Goal: Task Accomplishment & Management: Complete application form

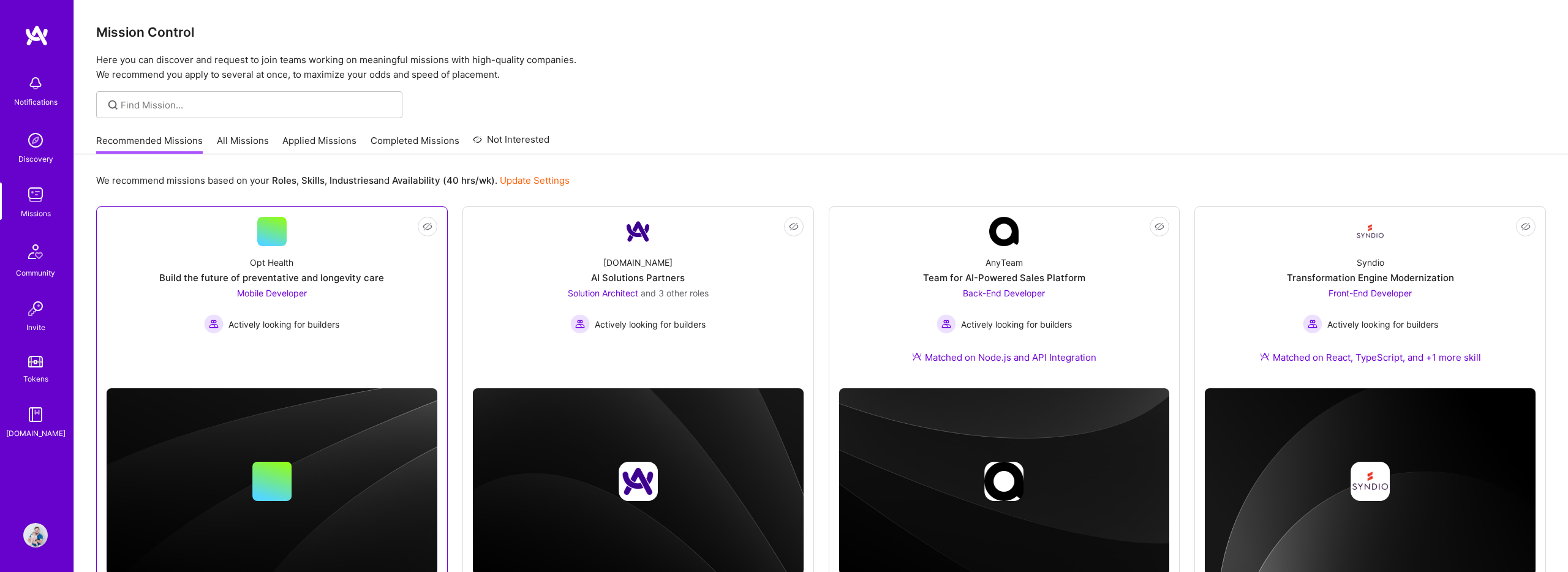
click at [288, 277] on div "Build the future of preventative and longevity care" at bounding box center [271, 277] width 225 height 13
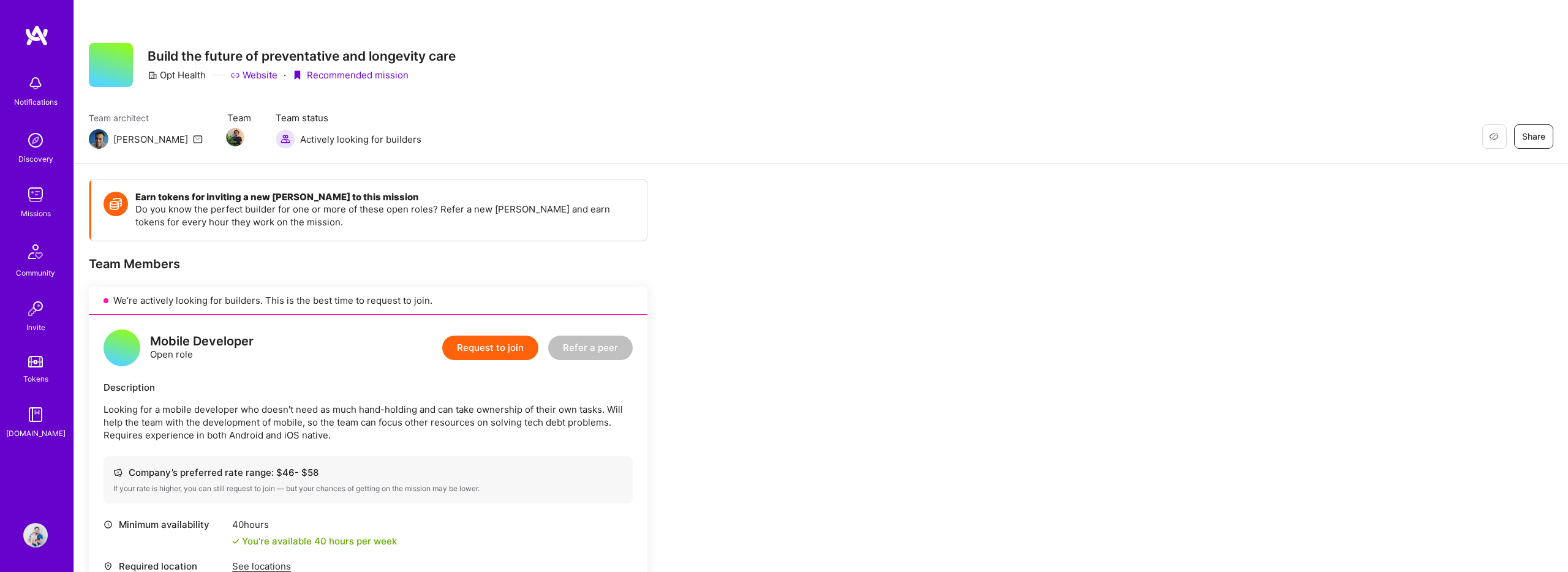
click at [478, 358] on button "Request to join" at bounding box center [490, 348] width 96 height 25
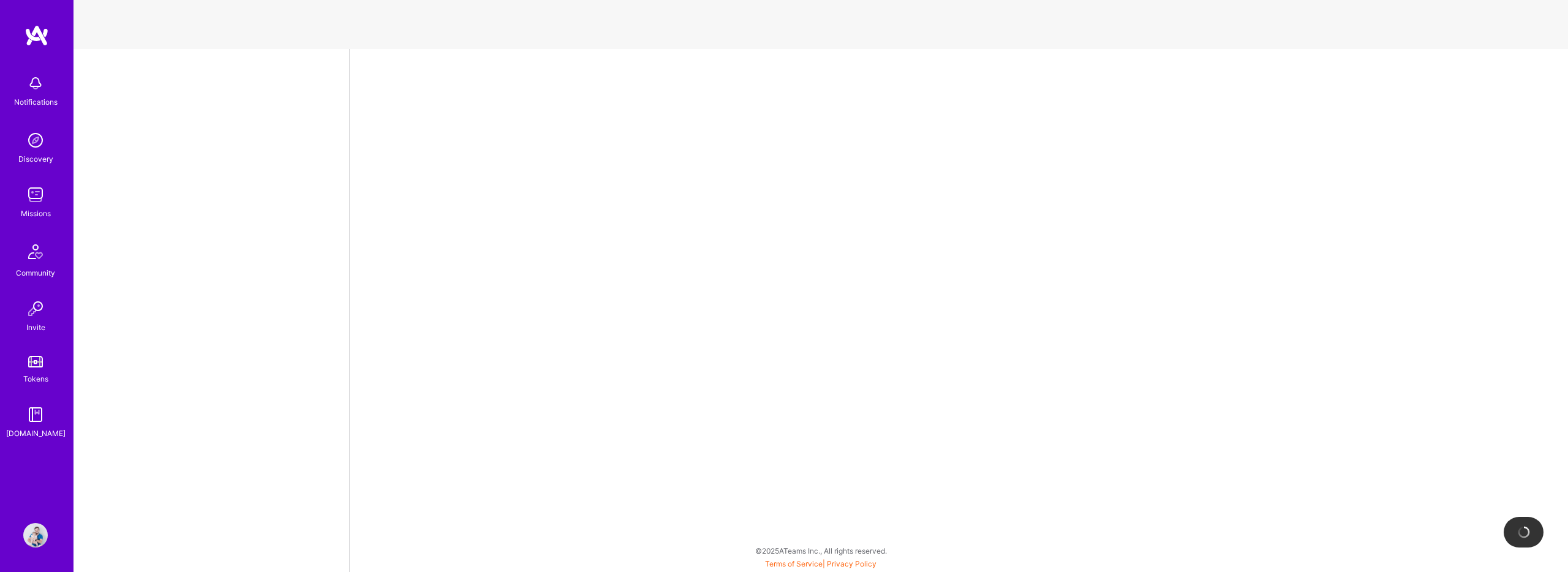
select select "BR"
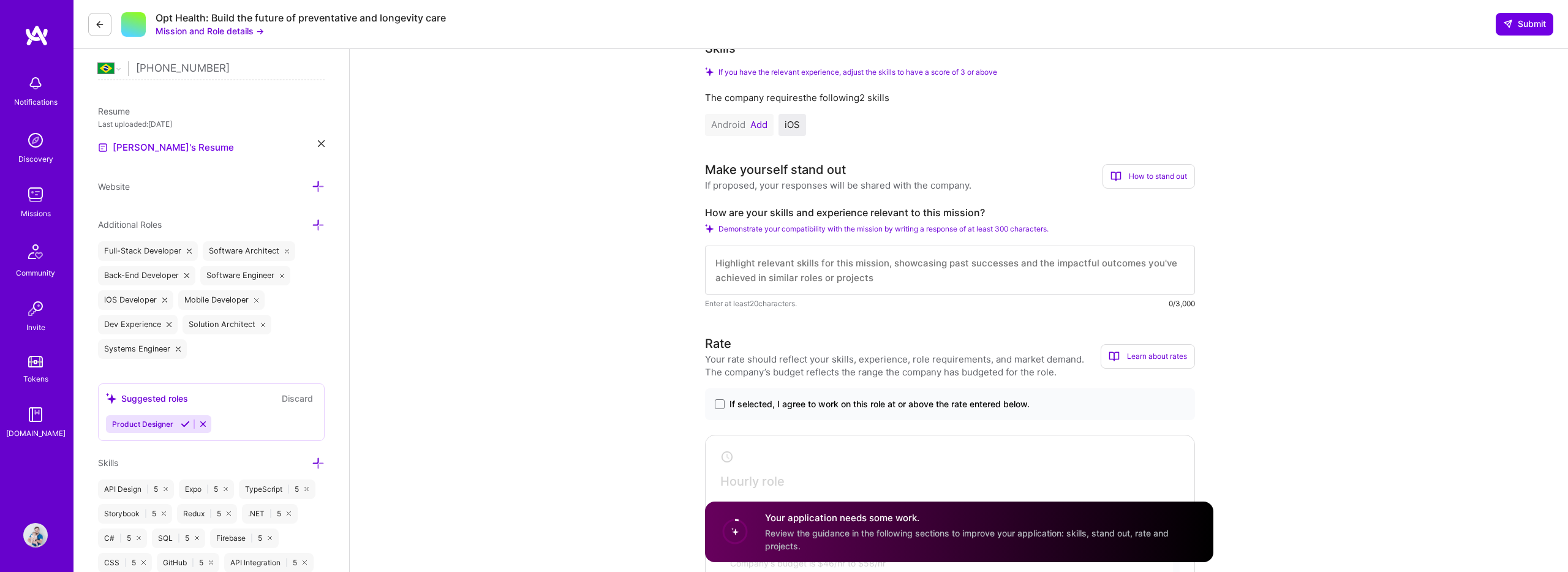
scroll to position [283, 0]
click at [711, 214] on label "How are your skills and experience relevant to this mission?" at bounding box center [950, 214] width 490 height 13
drag, startPoint x: 711, startPoint y: 214, endPoint x: 982, endPoint y: 214, distance: 271.0
click at [982, 214] on label "How are your skills and experience relevant to this mission?" at bounding box center [950, 214] width 490 height 13
copy label "How are your skills and experience relevant to this mission?"
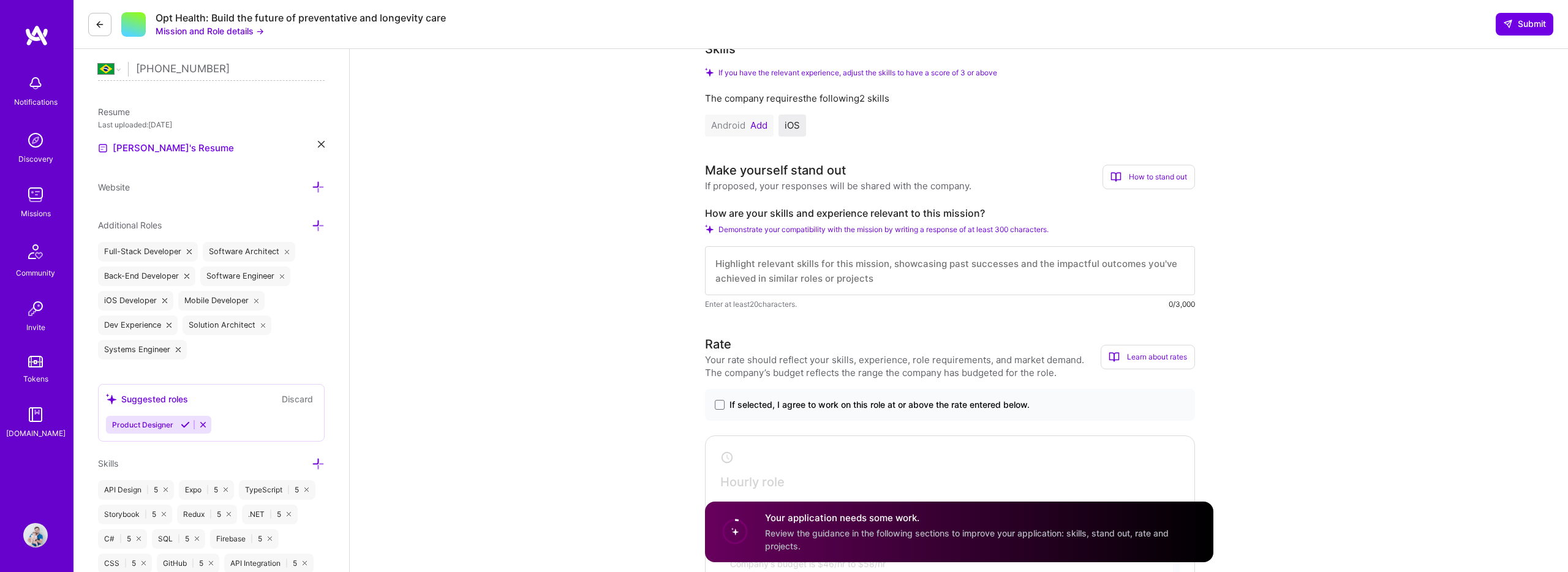
click at [711, 212] on label "How are your skills and experience relevant to this mission?" at bounding box center [950, 214] width 490 height 13
drag, startPoint x: 711, startPoint y: 212, endPoint x: 838, endPoint y: 212, distance: 127.0
click at [807, 212] on label "How are your skills and experience relevant to this mission?" at bounding box center [950, 214] width 490 height 13
click at [849, 211] on label "How are your skills and experience relevant to this mission?" at bounding box center [950, 214] width 490 height 13
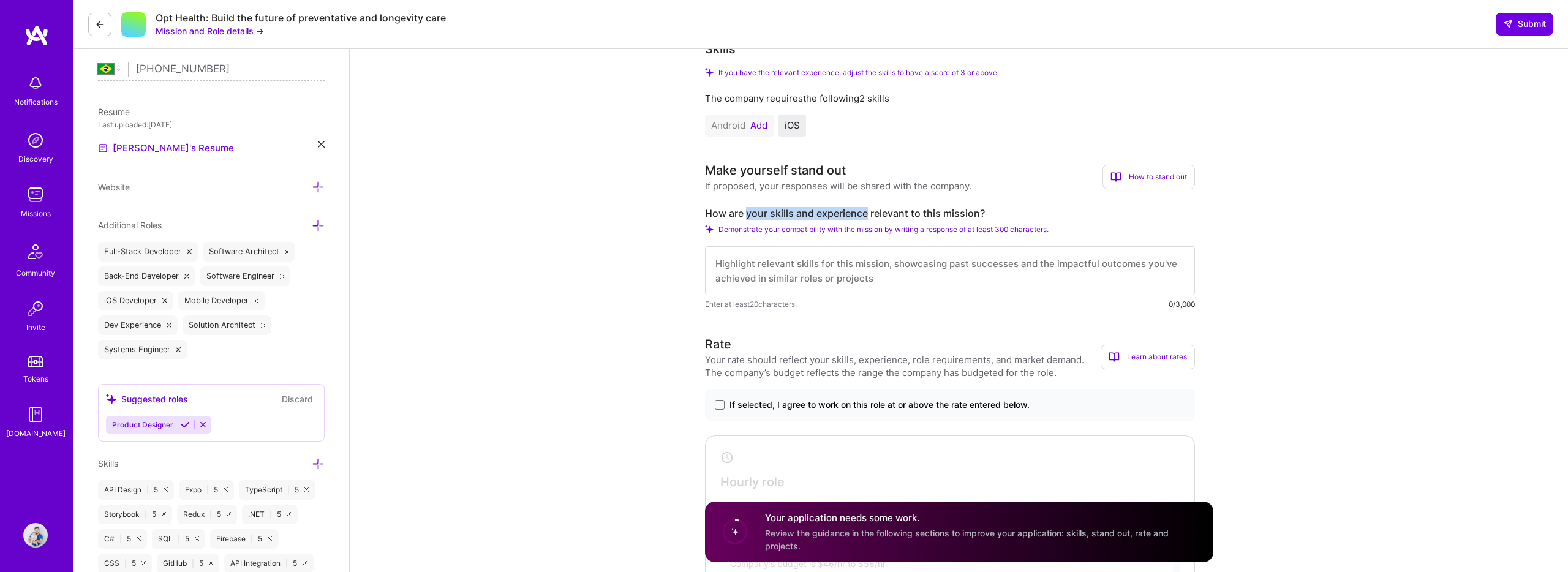
drag, startPoint x: 849, startPoint y: 211, endPoint x: 757, endPoint y: 211, distance: 92.0
click at [757, 211] on label "How are your skills and experience relevant to this mission?" at bounding box center [950, 214] width 490 height 13
drag, startPoint x: 757, startPoint y: 211, endPoint x: 917, endPoint y: 216, distance: 160.1
click at [917, 216] on label "How are your skills and experience relevant to this mission?" at bounding box center [950, 214] width 490 height 13
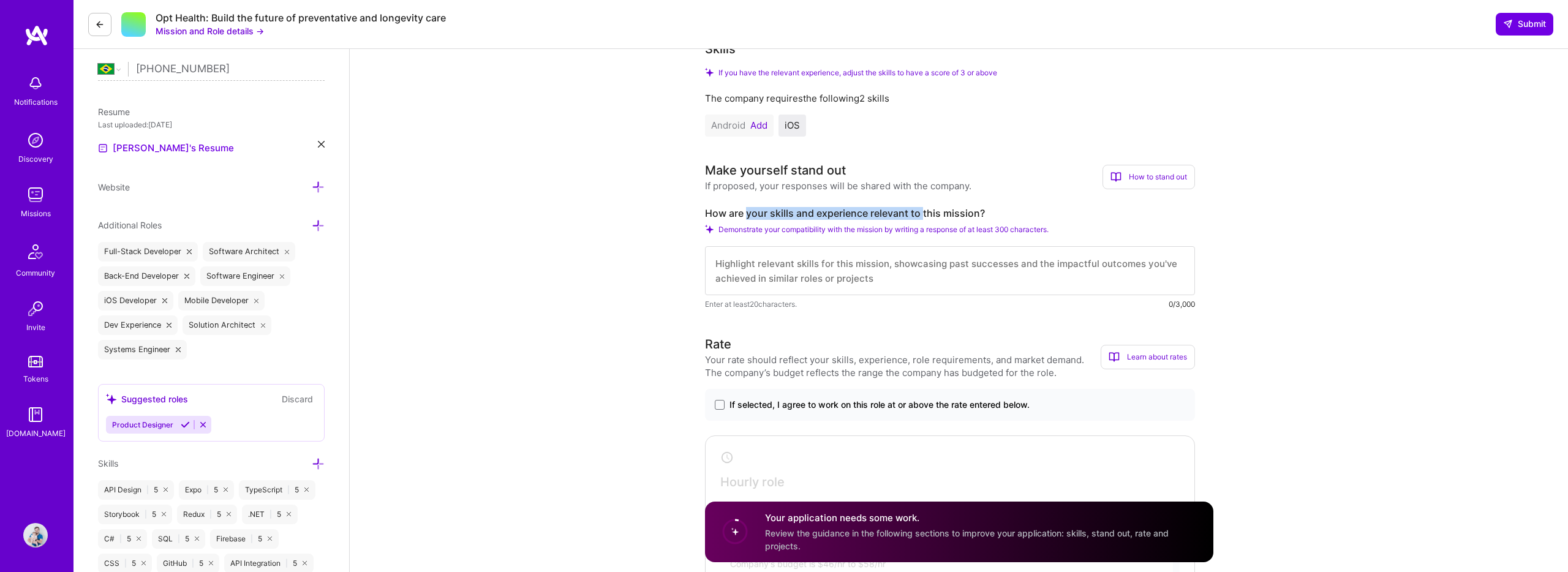
click at [917, 216] on label "How are your skills and experience relevant to this mission?" at bounding box center [950, 214] width 490 height 13
drag, startPoint x: 917, startPoint y: 216, endPoint x: 799, endPoint y: 210, distance: 118.2
click at [799, 210] on label "How are your skills and experience relevant to this mission?" at bounding box center [950, 214] width 490 height 13
click at [785, 215] on label "How are your skills and experience relevant to this mission?" at bounding box center [950, 214] width 490 height 13
drag, startPoint x: 785, startPoint y: 215, endPoint x: 886, endPoint y: 217, distance: 101.0
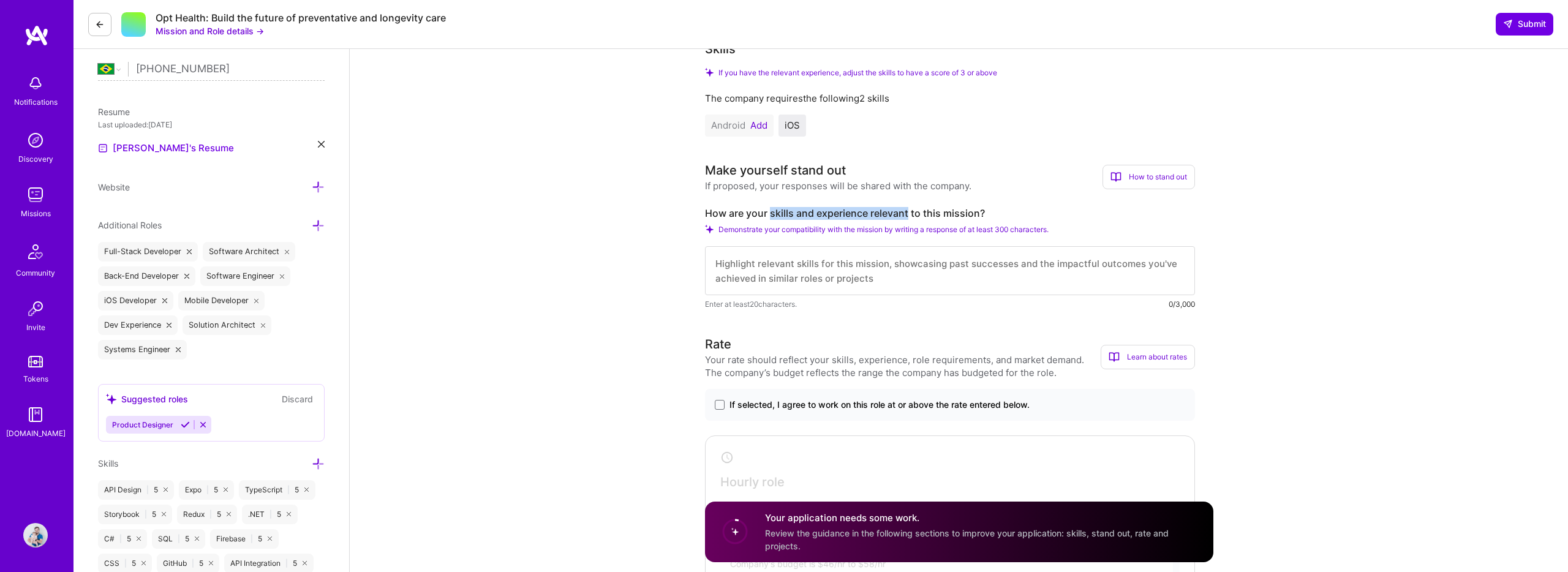
click at [886, 217] on label "How are your skills and experience relevant to this mission?" at bounding box center [950, 214] width 490 height 13
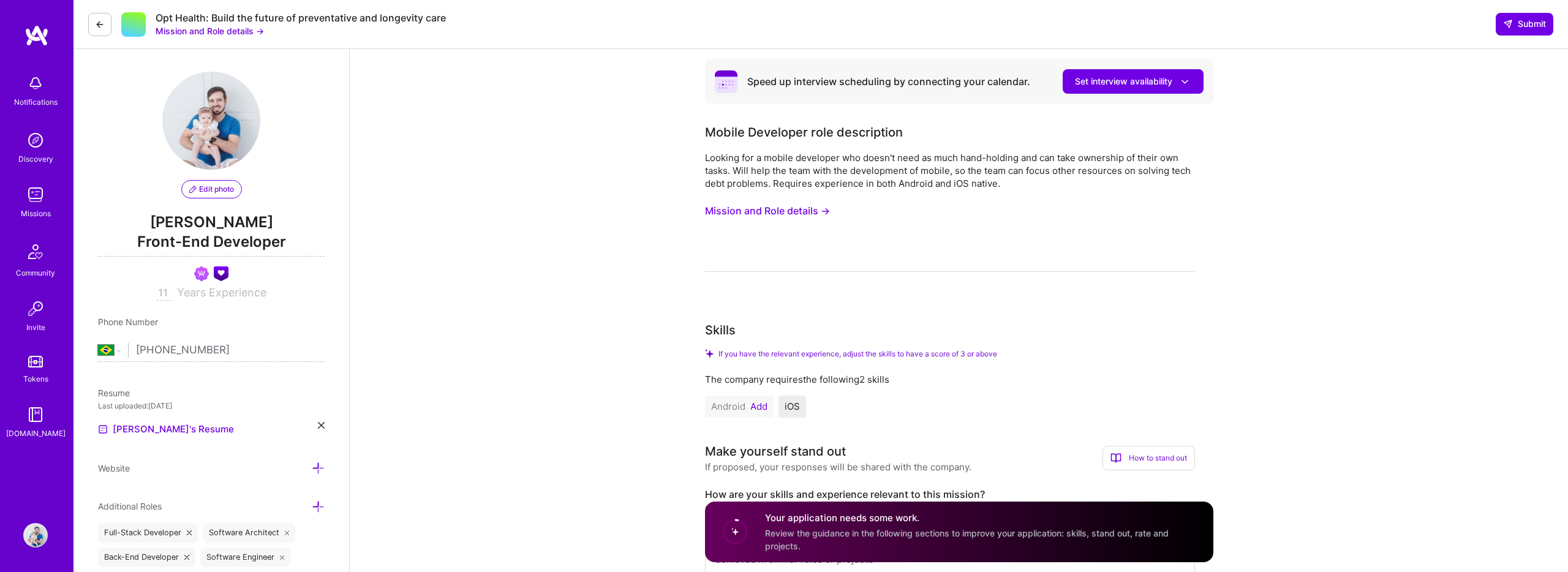
scroll to position [2, 0]
click at [743, 214] on button "Mission and Role details →" at bounding box center [767, 210] width 125 height 23
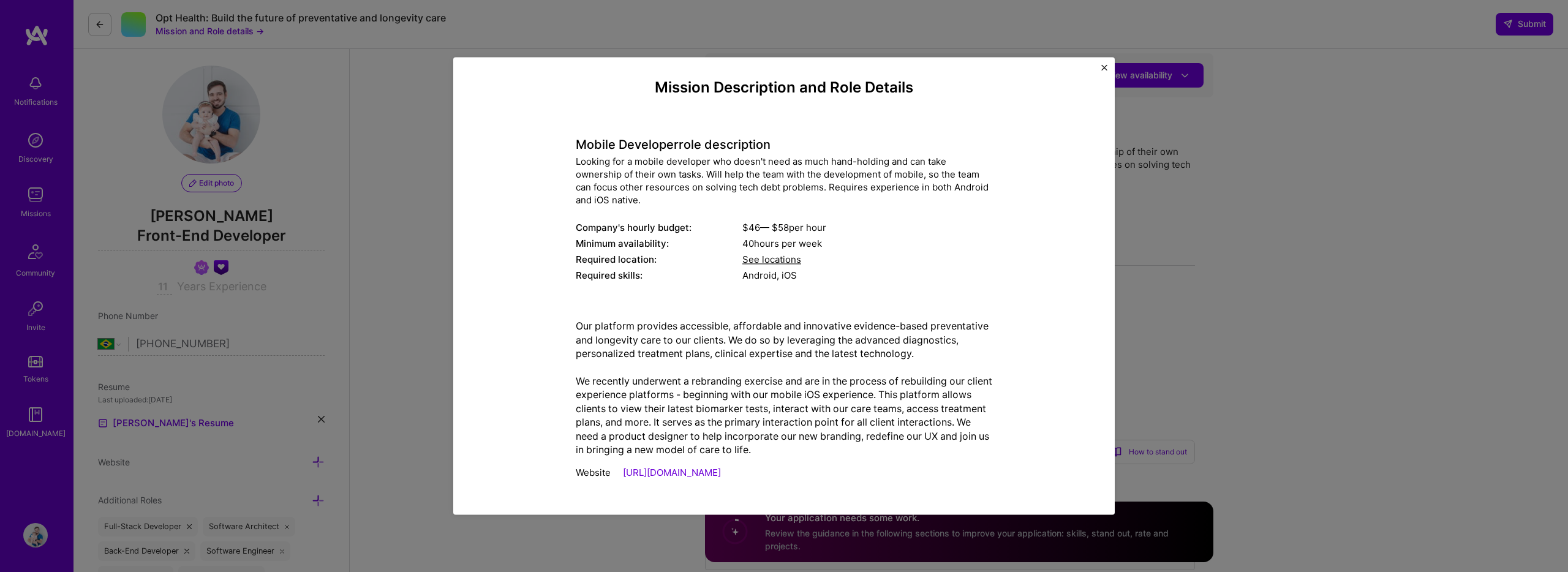
scroll to position [0, 0]
click at [1107, 68] on img "Close" at bounding box center [1104, 67] width 6 height 6
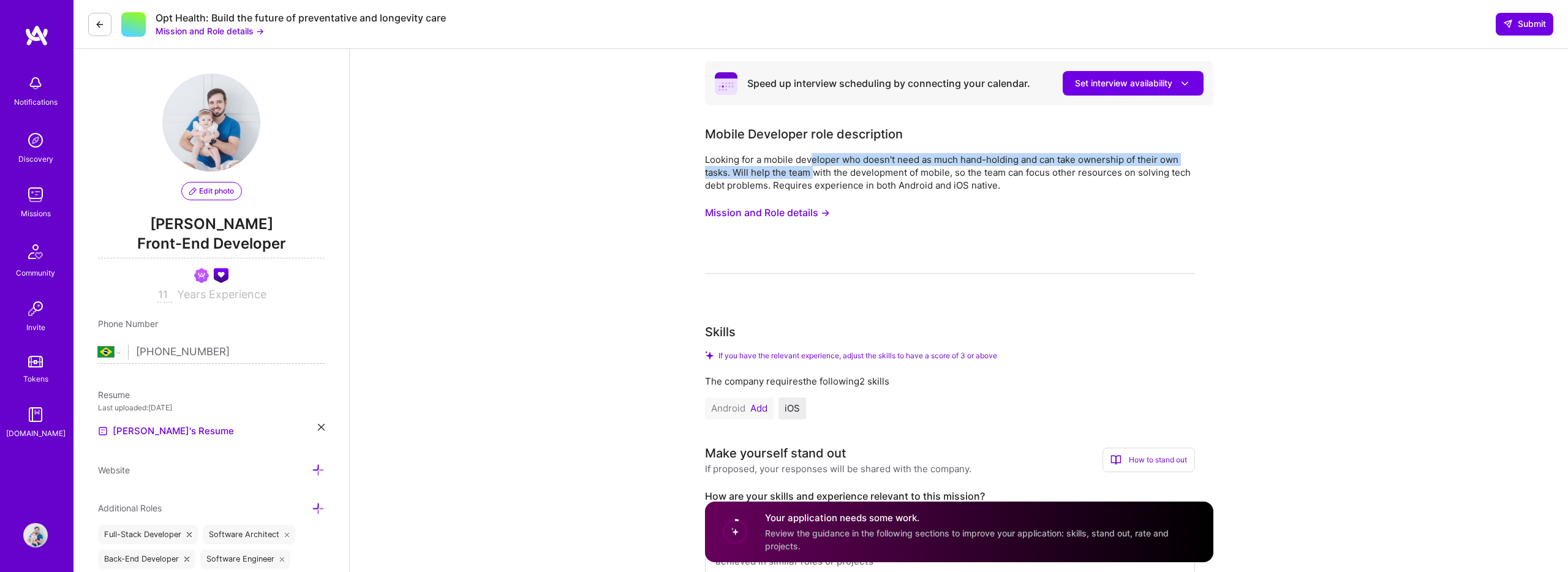
click at [813, 165] on div "Looking for a mobile developer who doesn't need as much hand-holding and can ta…" at bounding box center [950, 172] width 490 height 38
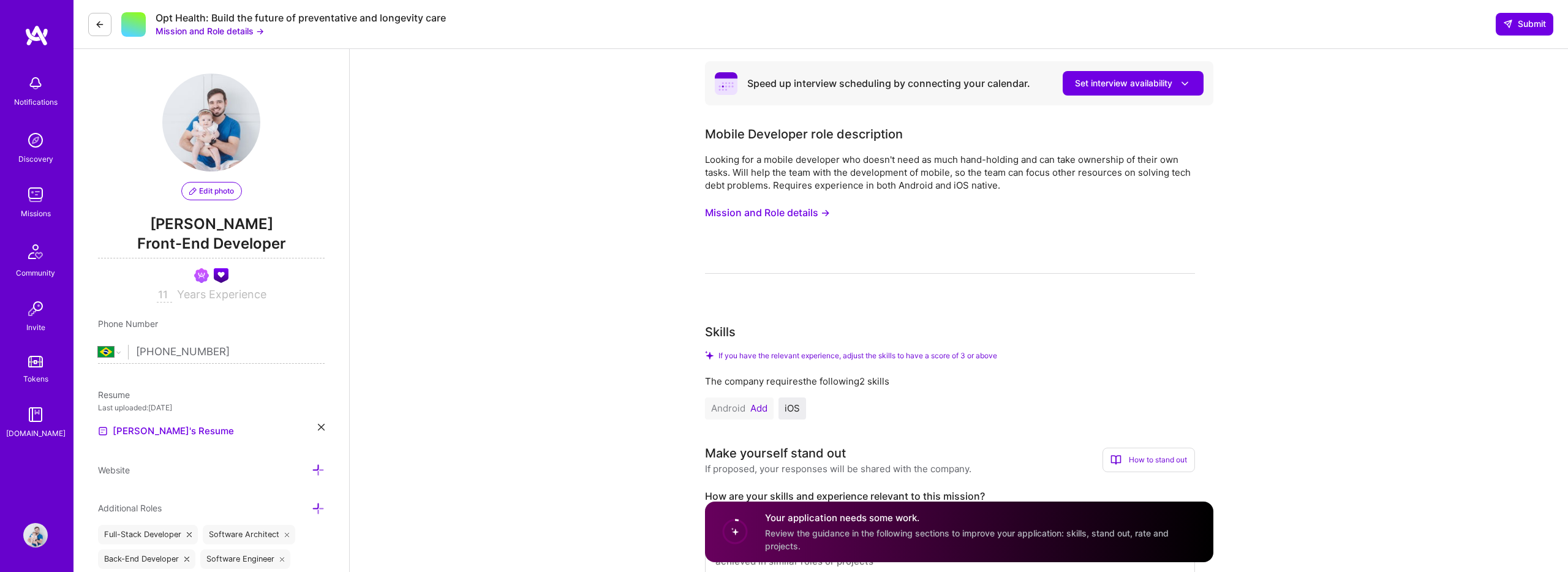
click at [106, 33] on button at bounding box center [99, 24] width 23 height 23
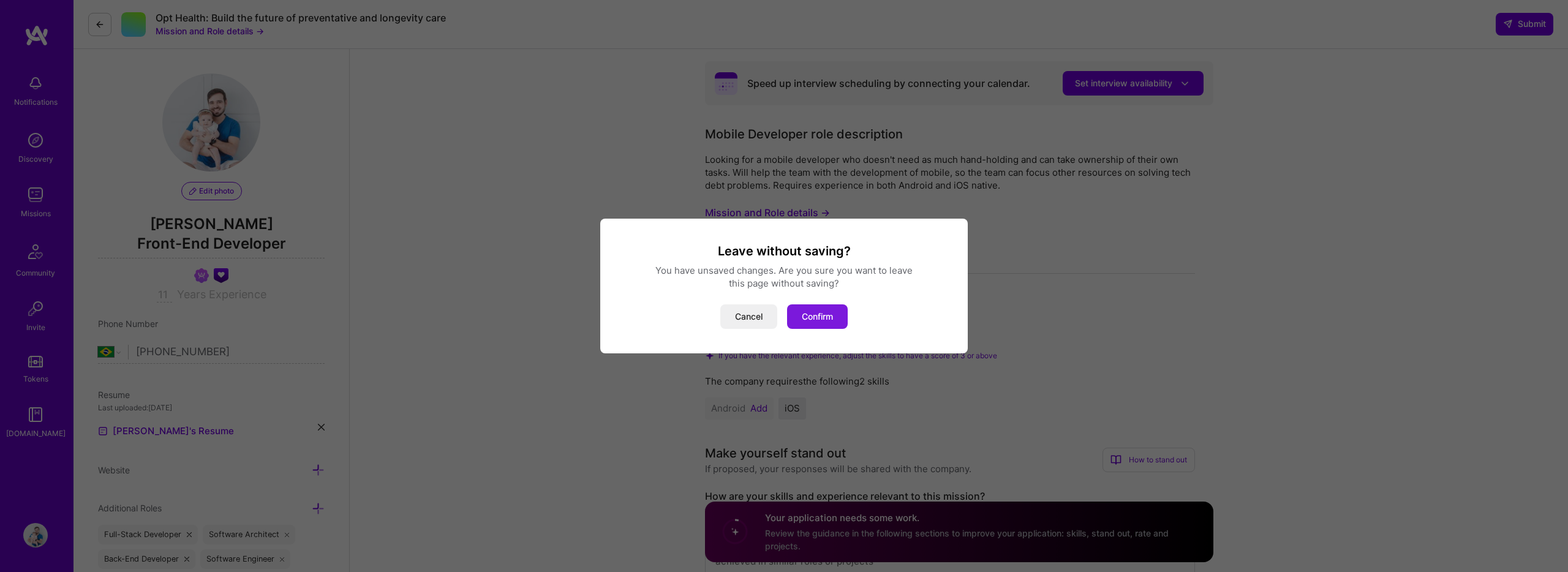
click at [825, 317] on button "Confirm" at bounding box center [817, 317] width 60 height 25
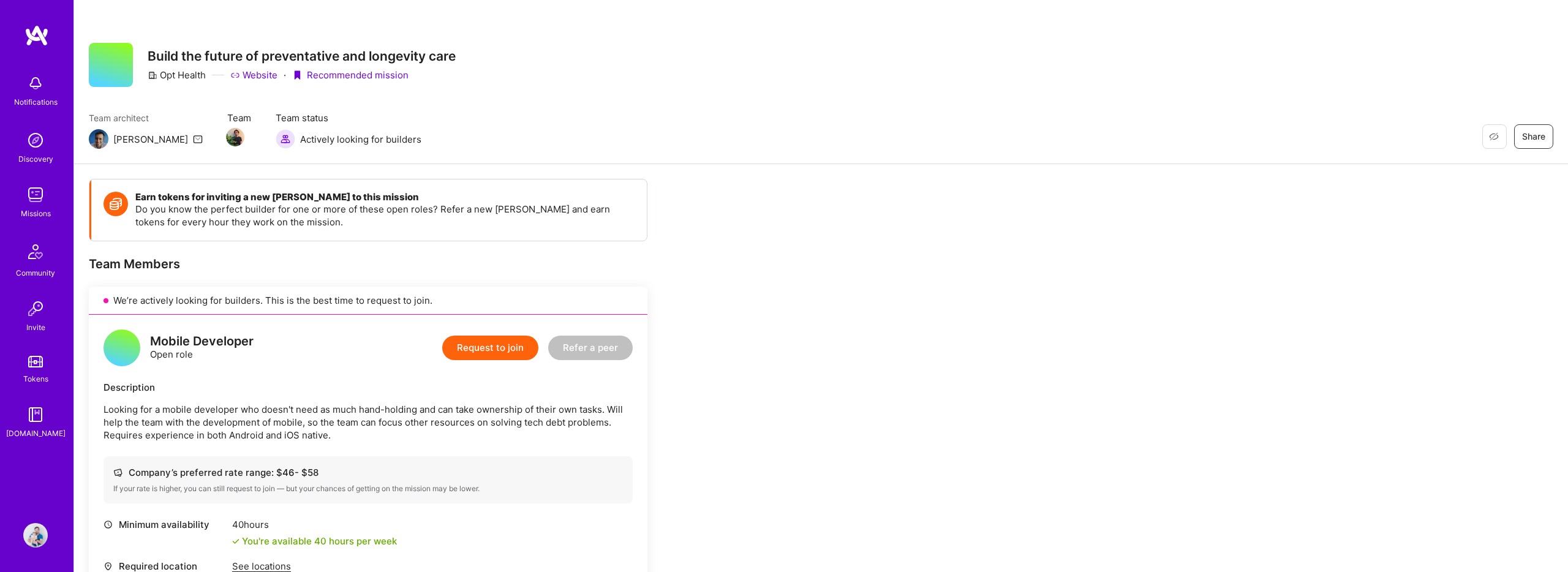
click at [199, 342] on div "Mobile Developer" at bounding box center [202, 341] width 104 height 13
drag, startPoint x: 199, startPoint y: 342, endPoint x: 163, endPoint y: 340, distance: 36.1
click at [163, 340] on div "Mobile Developer" at bounding box center [202, 341] width 104 height 13
click at [193, 342] on div "Mobile Developer" at bounding box center [202, 341] width 104 height 13
click at [481, 352] on button "Request to join" at bounding box center [490, 348] width 96 height 25
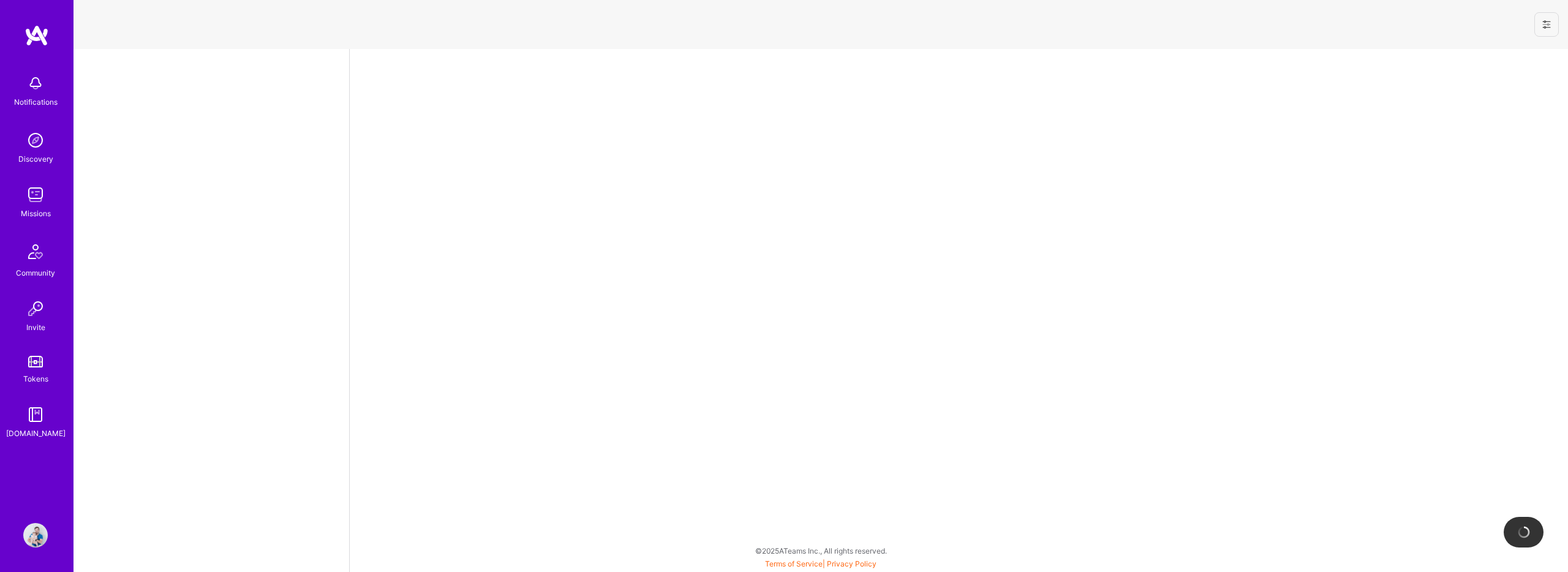
select select "BR"
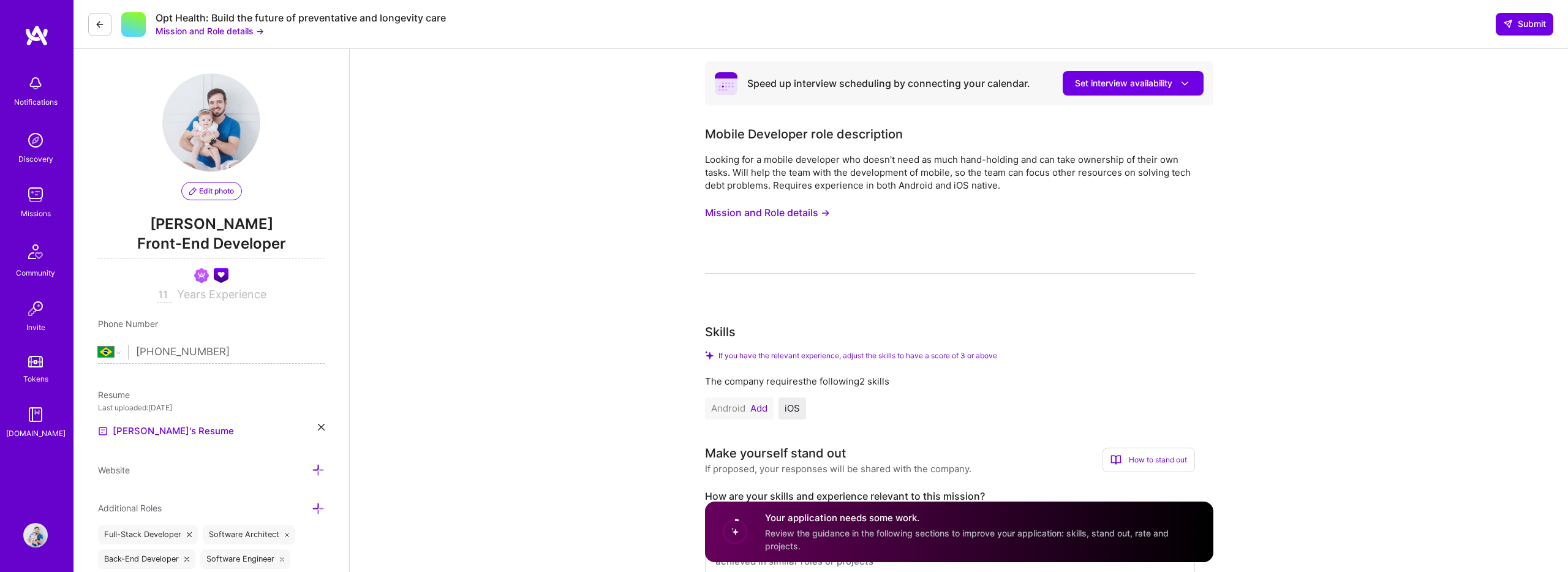
click at [719, 154] on div "Looking for a mobile developer who doesn't need as much hand-holding and can ta…" at bounding box center [950, 172] width 490 height 38
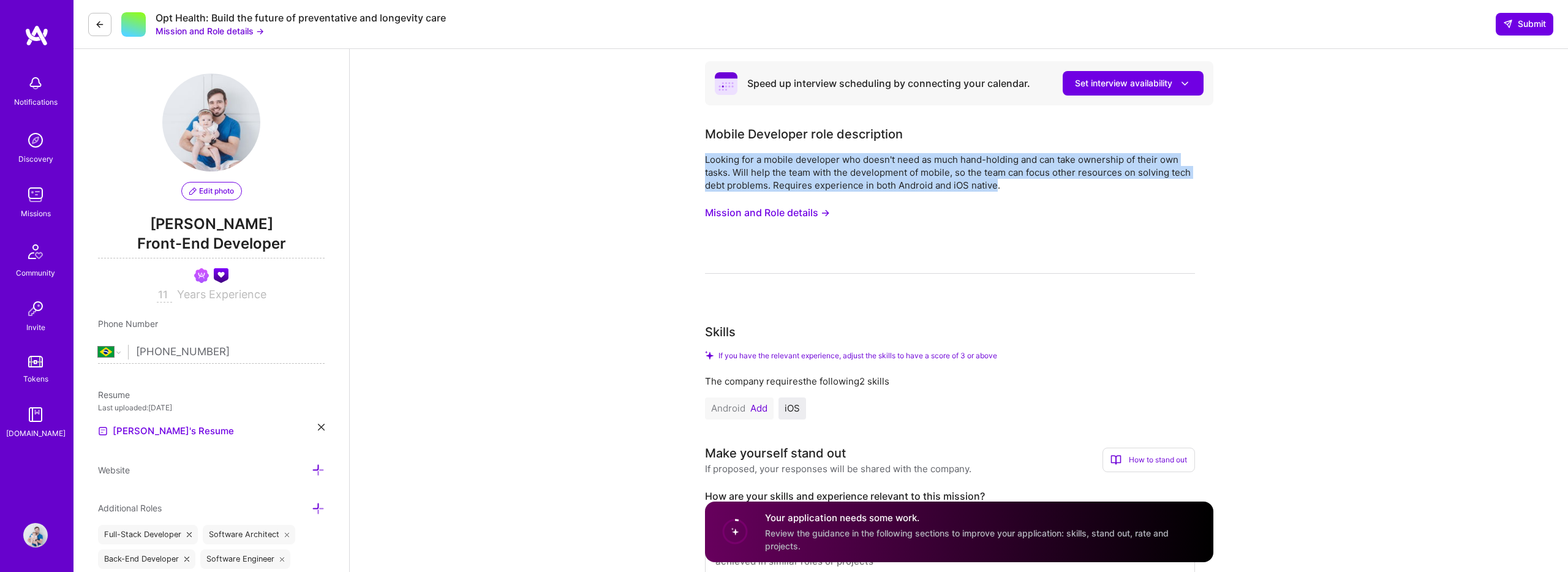
drag, startPoint x: 719, startPoint y: 154, endPoint x: 974, endPoint y: 182, distance: 256.5
click at [974, 182] on div "Looking for a mobile developer who doesn't need as much hand-holding and can ta…" at bounding box center [950, 172] width 490 height 38
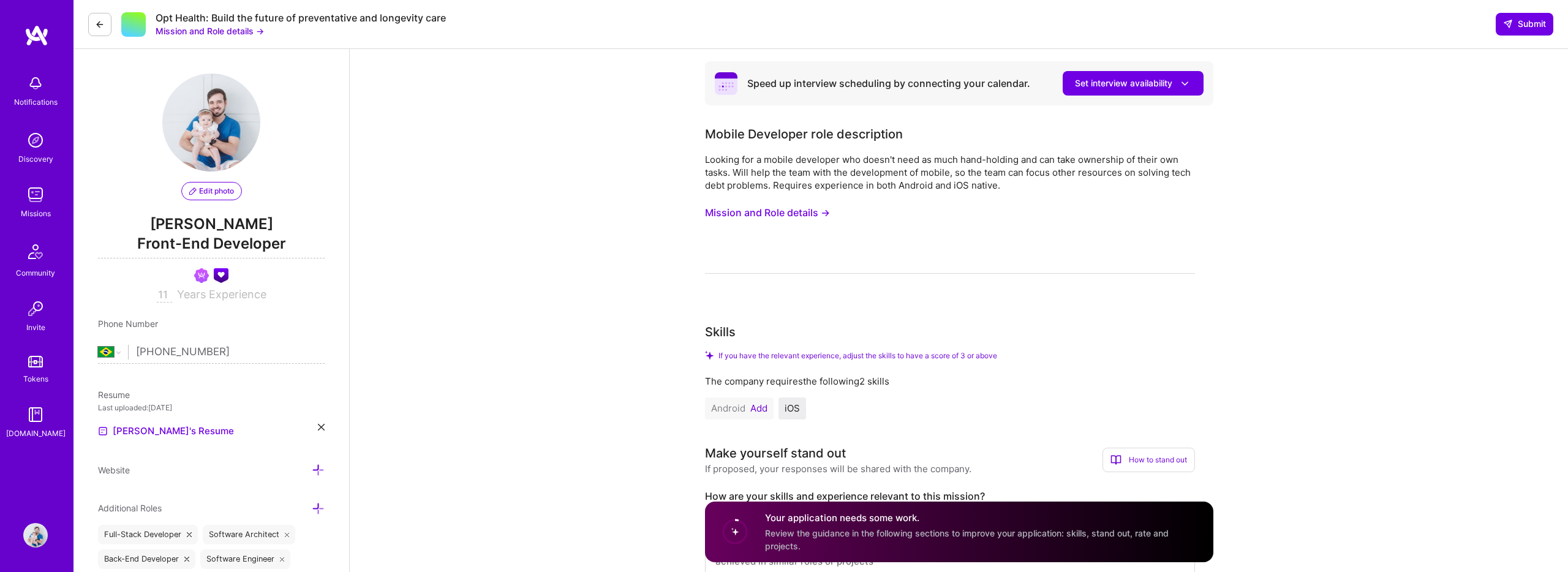
click at [755, 214] on button "Mission and Role details →" at bounding box center [767, 213] width 125 height 23
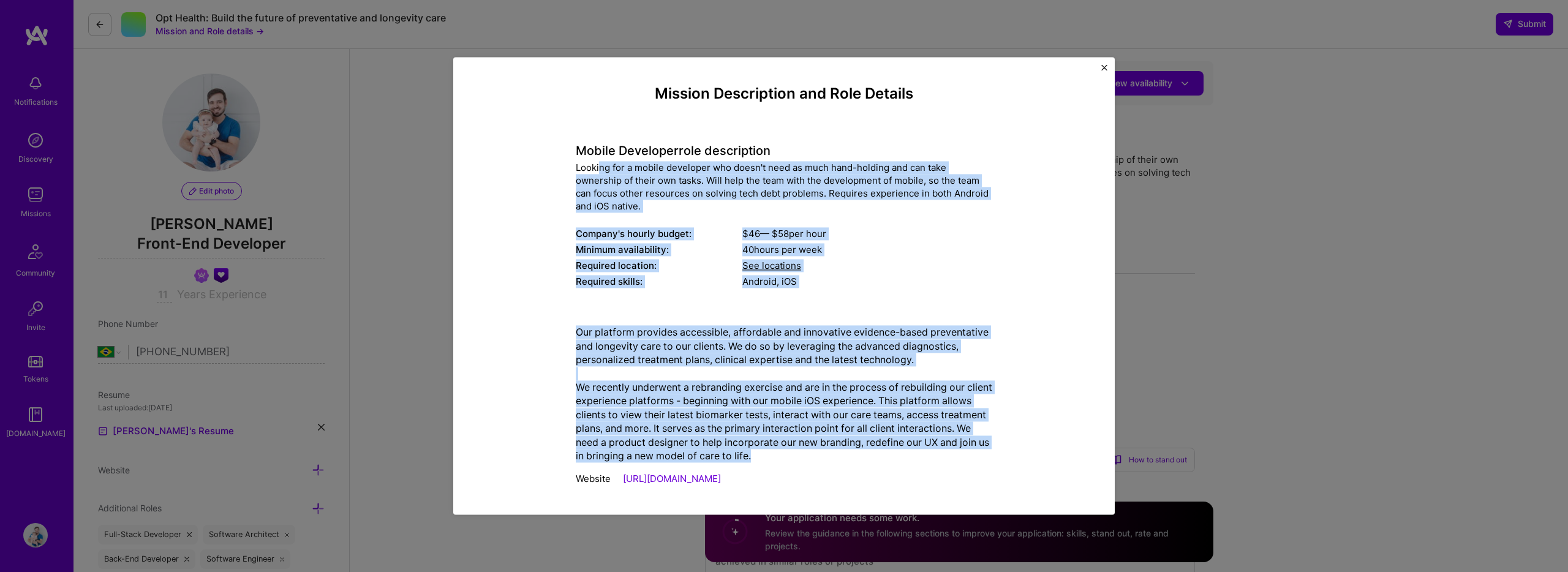
drag, startPoint x: 632, startPoint y: 216, endPoint x: 879, endPoint y: 470, distance: 354.3
click at [879, 470] on div "Mission Description and Role Details Mobile Developer role description Looking …" at bounding box center [784, 289] width 417 height 407
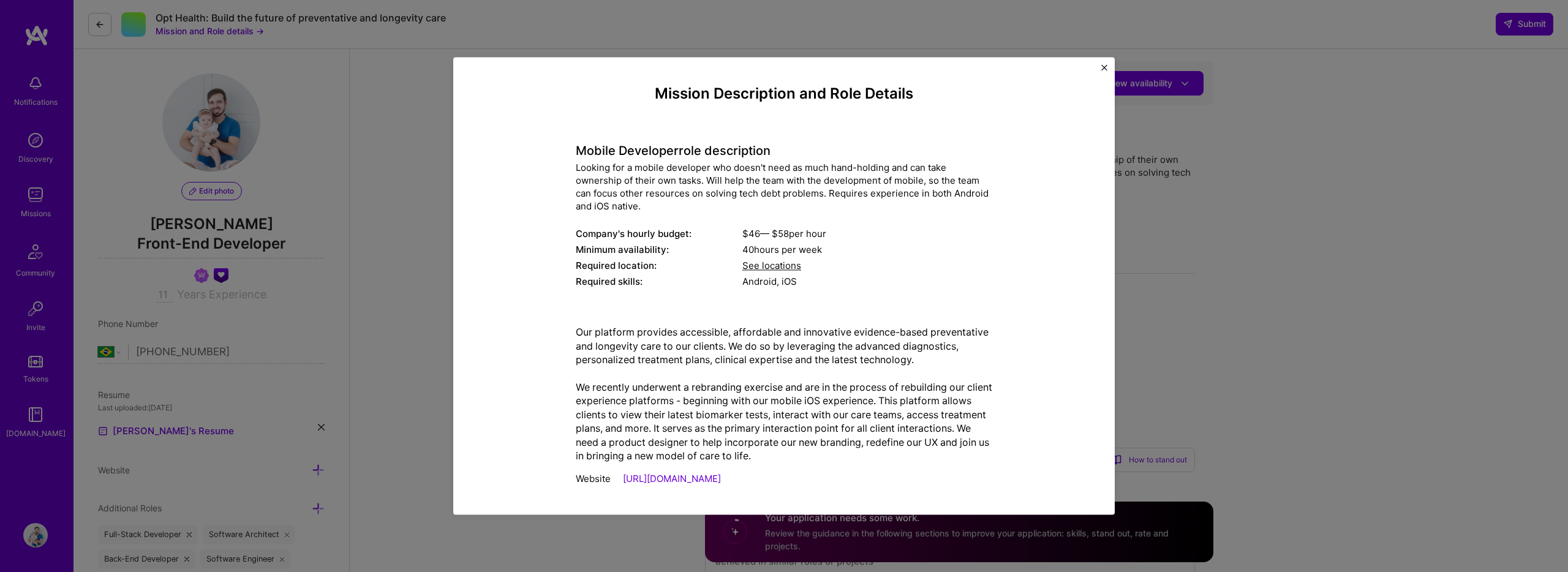
click at [876, 465] on div "Our platform provides accessible, affordable and innovative evidence-based prev…" at bounding box center [784, 404] width 417 height 177
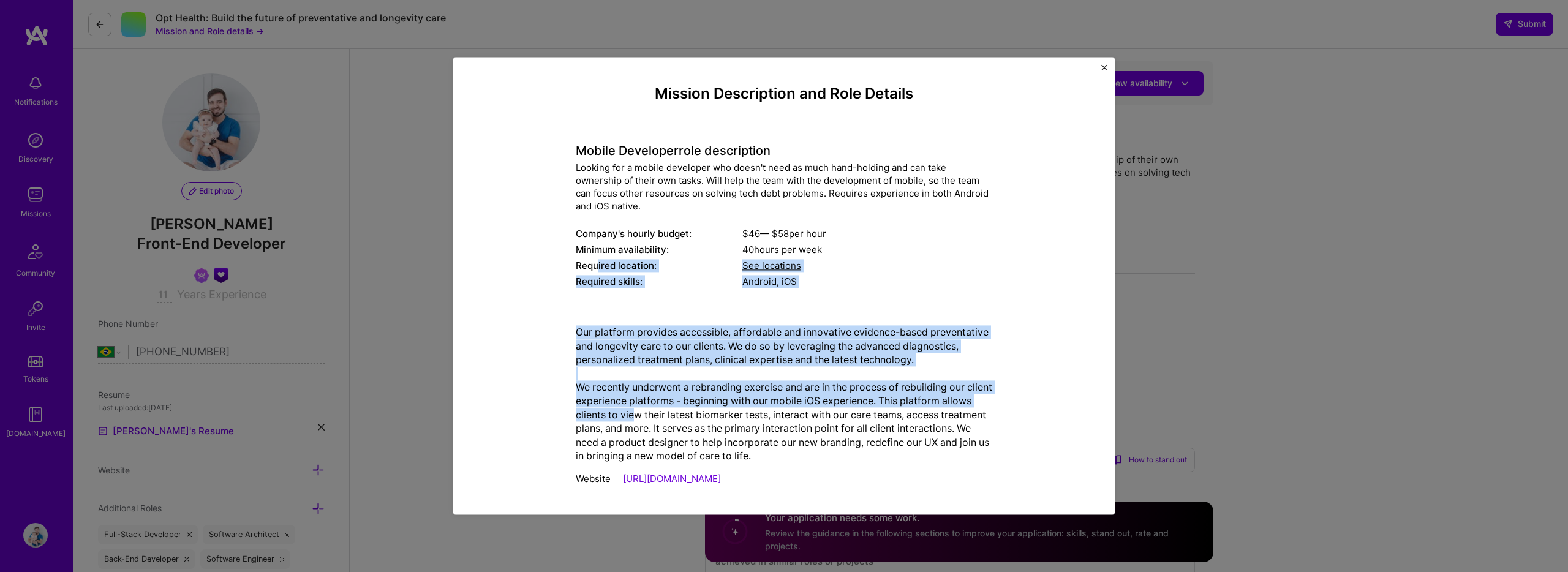
drag, startPoint x: 663, startPoint y: 418, endPoint x: 600, endPoint y: 246, distance: 183.2
click at [600, 256] on div "Mission Description and Role Details Mobile Developer role description Looking …" at bounding box center [784, 289] width 417 height 407
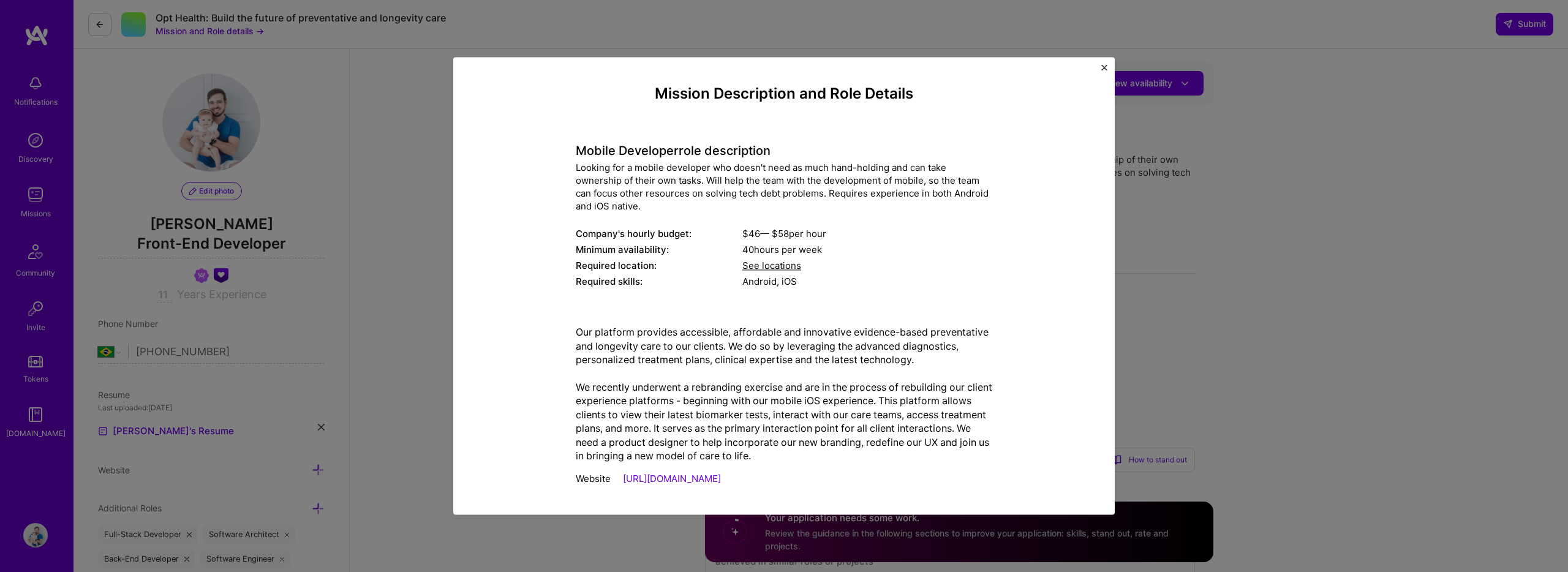
click at [600, 245] on div "Minimum availability:" at bounding box center [659, 250] width 167 height 13
click at [1102, 69] on img "Close" at bounding box center [1104, 67] width 6 height 6
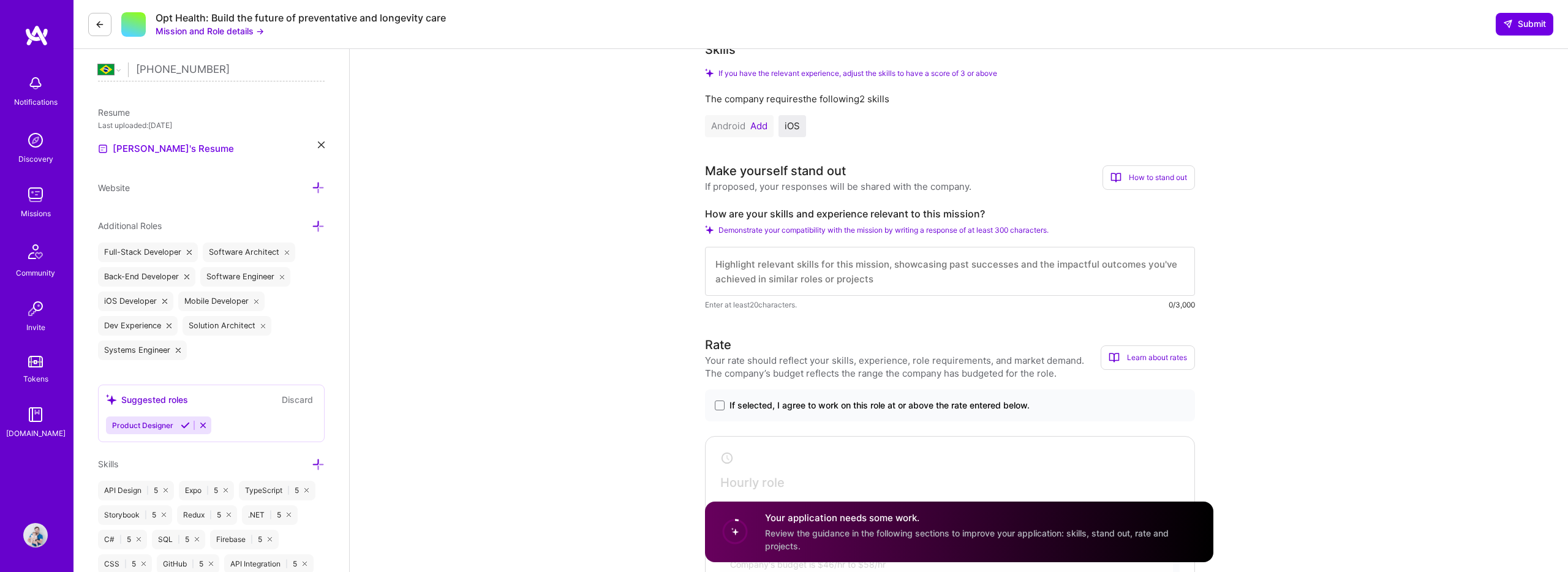
scroll to position [319, 0]
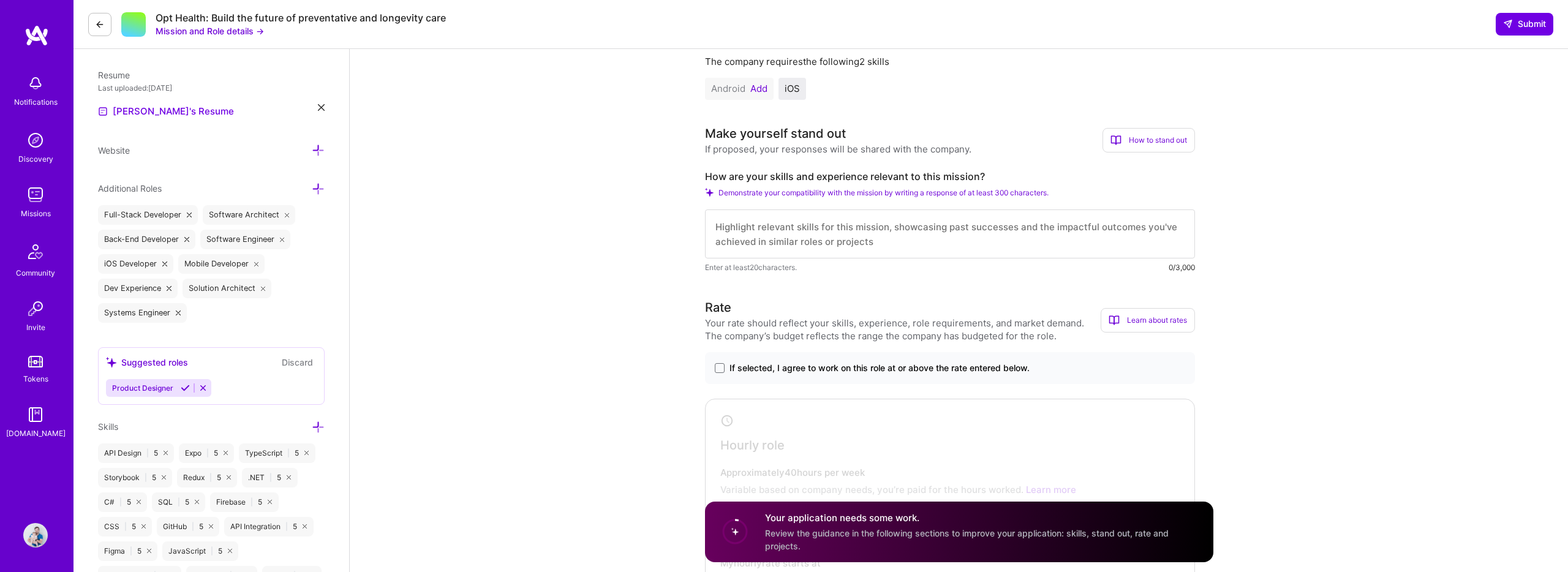
click at [725, 134] on div "Make yourself stand out" at bounding box center [775, 133] width 141 height 18
drag, startPoint x: 725, startPoint y: 134, endPoint x: 839, endPoint y: 133, distance: 114.0
click at [839, 133] on div "Make yourself stand out" at bounding box center [775, 133] width 141 height 18
click at [796, 240] on textarea at bounding box center [950, 233] width 490 height 49
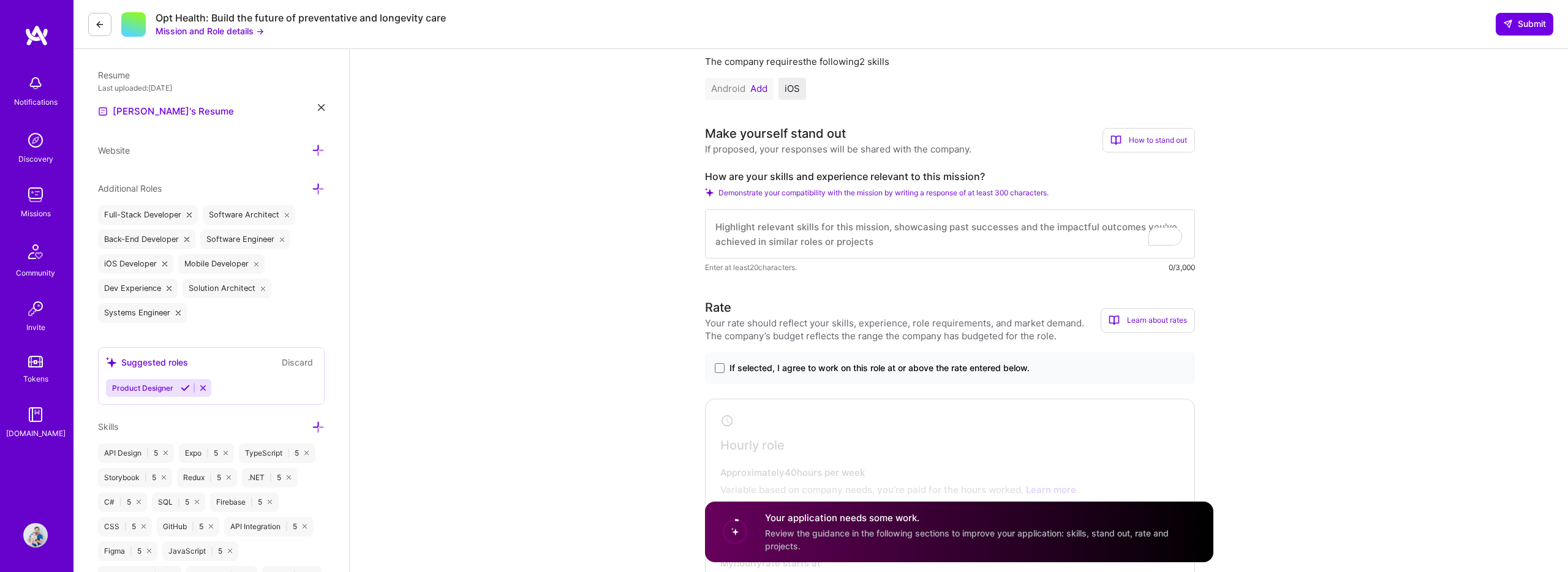
click at [879, 226] on textarea "To enrich screen reader interactions, please activate Accessibility in Grammarl…" at bounding box center [950, 233] width 490 height 49
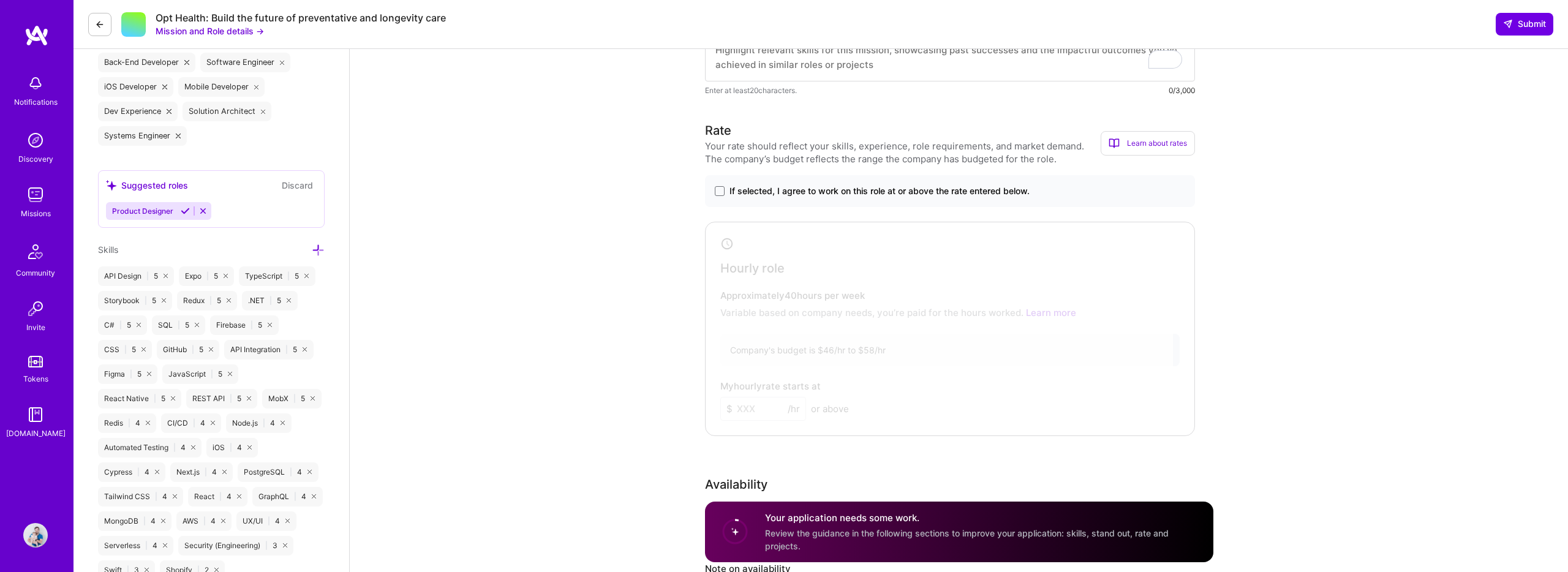
scroll to position [498, 0]
click at [708, 133] on div "Rate" at bounding box center [718, 129] width 26 height 18
drag, startPoint x: 708, startPoint y: 133, endPoint x: 772, endPoint y: 129, distance: 64.1
click at [772, 129] on h3 "Rate" at bounding box center [903, 129] width 396 height 18
click at [773, 129] on h3 "Rate" at bounding box center [903, 129] width 396 height 18
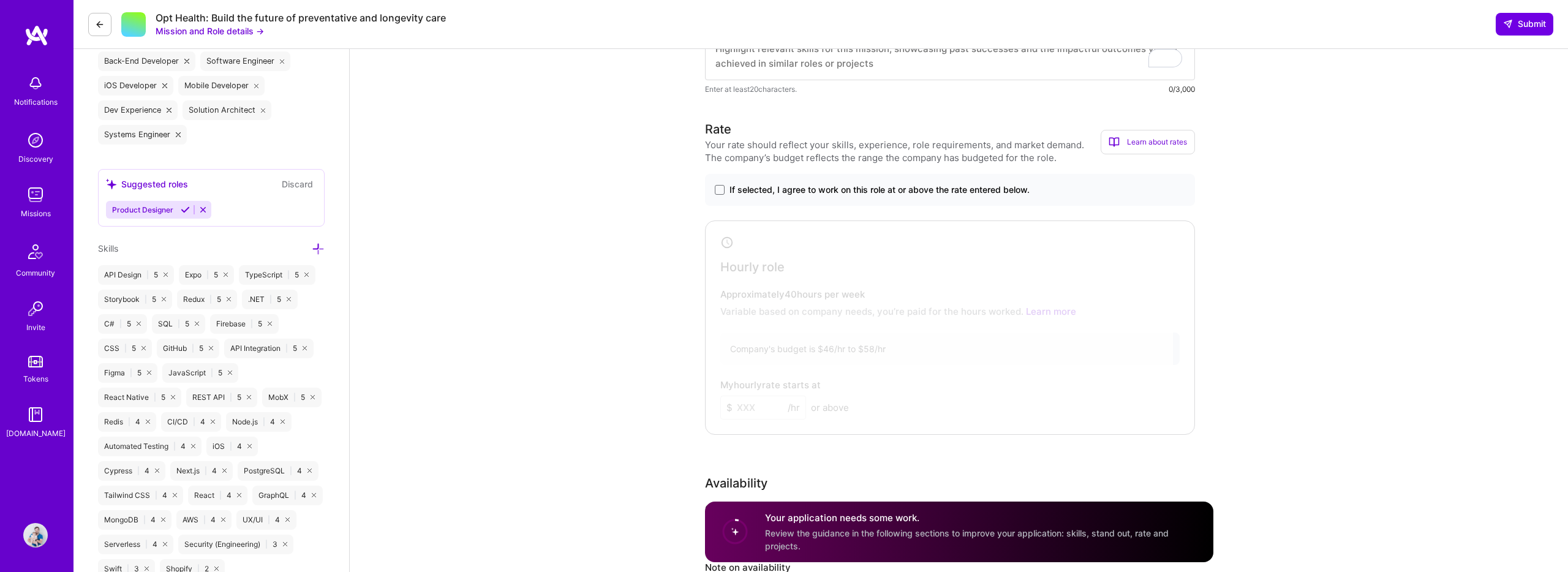
click at [718, 145] on div "Your rate should reflect your skills, experience, role requirements, and market…" at bounding box center [903, 151] width 396 height 26
drag, startPoint x: 718, startPoint y: 145, endPoint x: 785, endPoint y: 141, distance: 67.1
click at [785, 141] on div "Your rate should reflect your skills, experience, role requirements, and market…" at bounding box center [903, 151] width 396 height 26
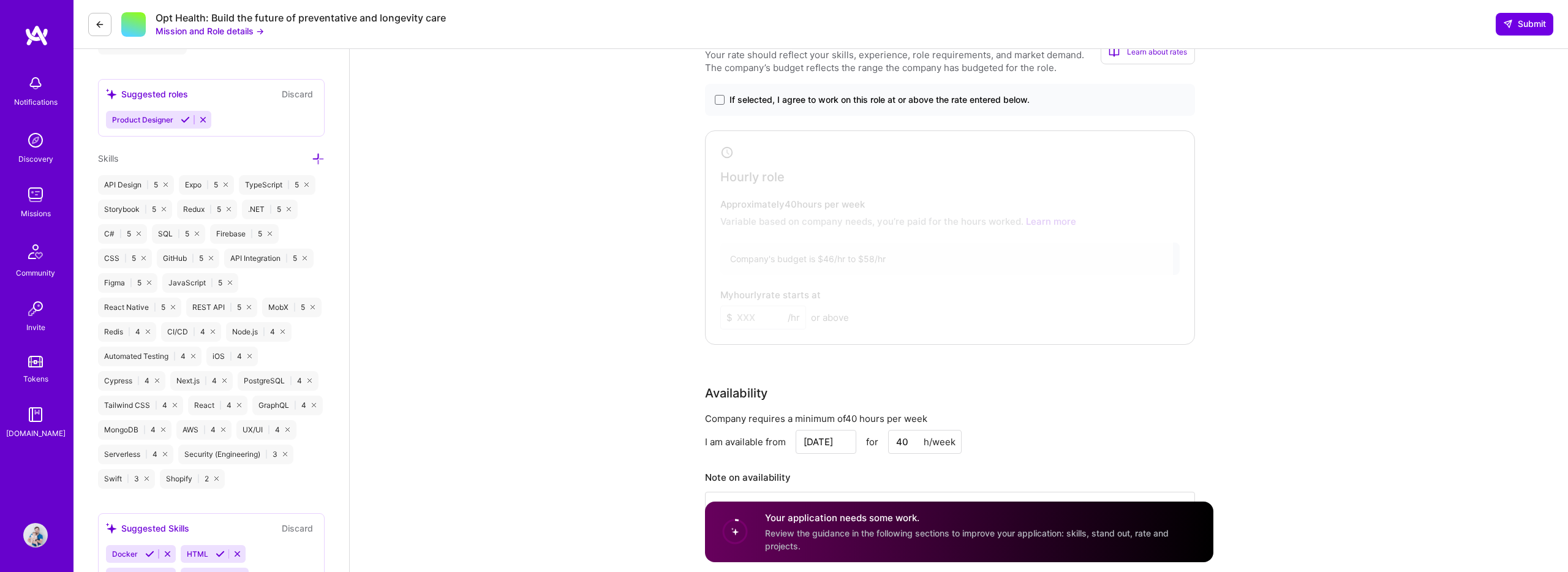
scroll to position [886, 0]
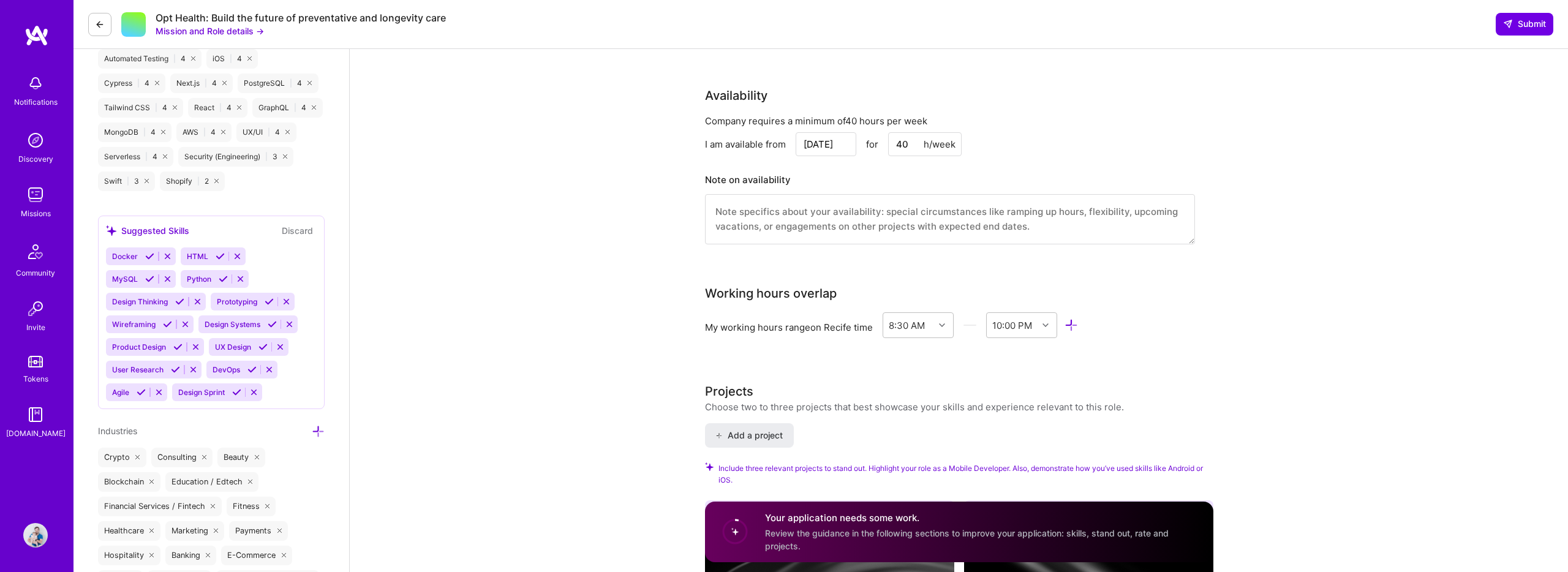
click at [742, 294] on div "Working hours overlap" at bounding box center [771, 293] width 132 height 18
drag, startPoint x: 742, startPoint y: 294, endPoint x: 789, endPoint y: 294, distance: 47.0
click at [789, 294] on div "Working hours overlap" at bounding box center [771, 293] width 132 height 18
click at [781, 295] on div "Working hours overlap" at bounding box center [771, 293] width 132 height 18
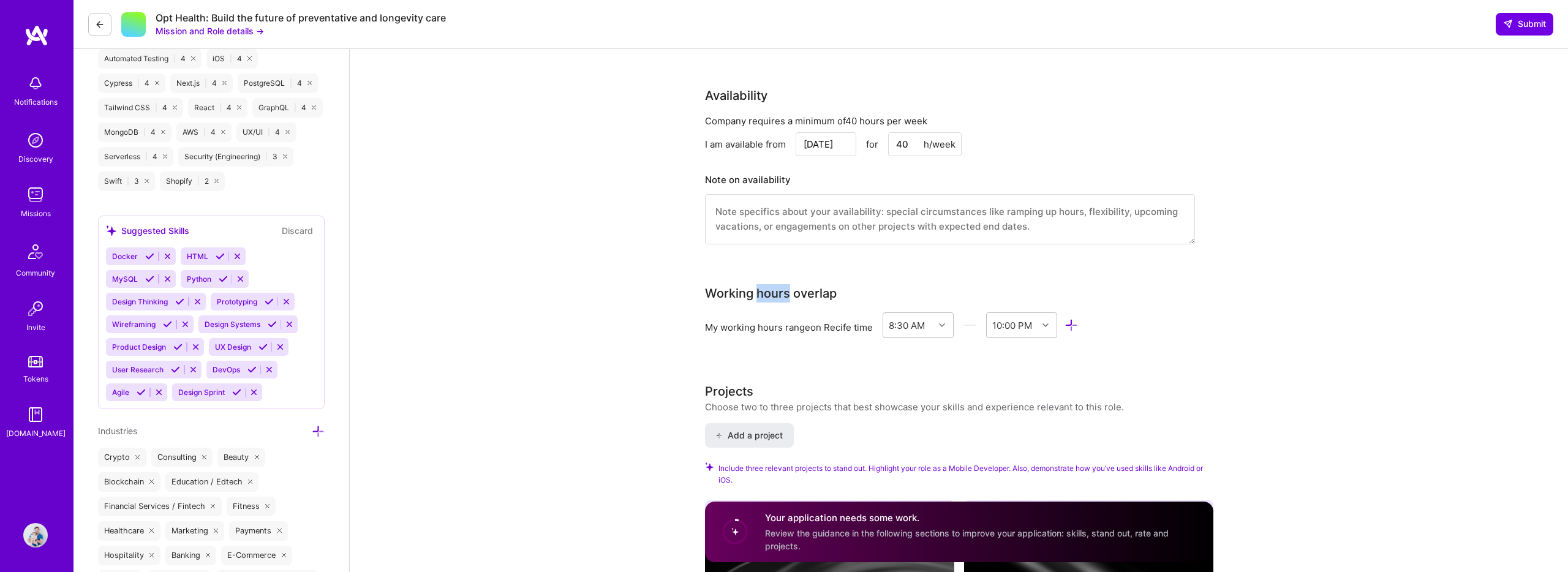
click at [781, 295] on div "Working hours overlap" at bounding box center [771, 293] width 132 height 18
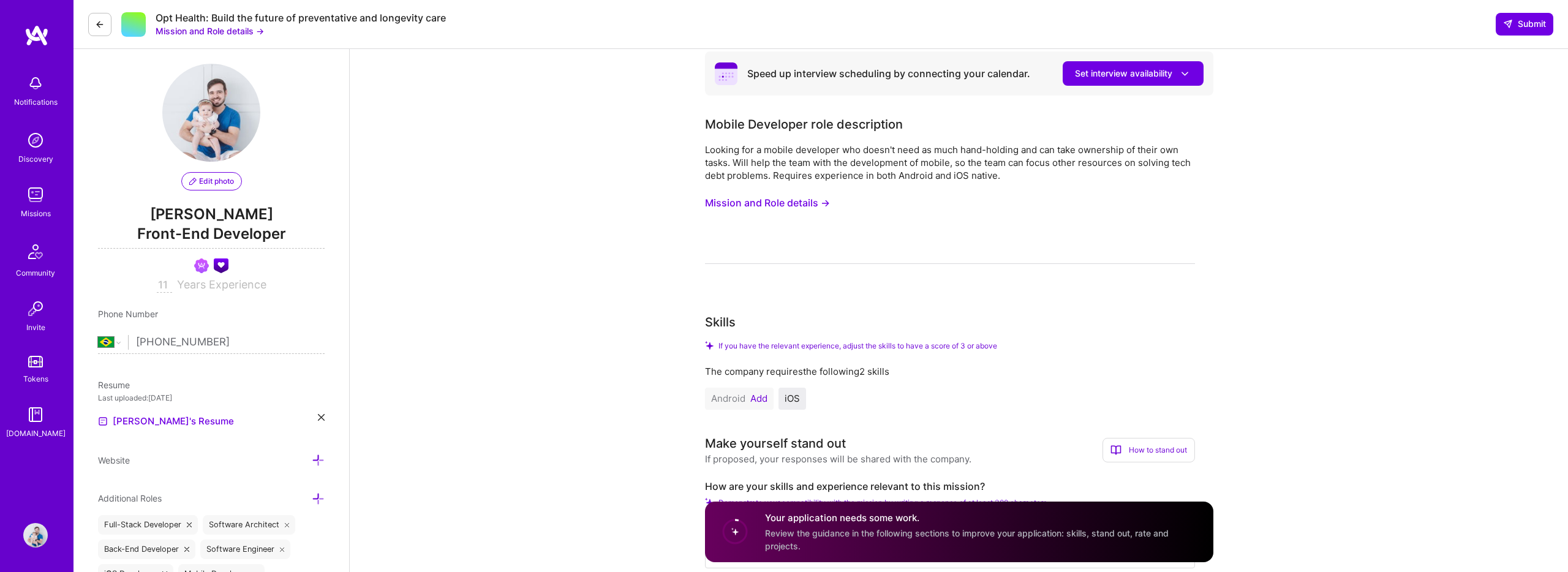
scroll to position [0, 0]
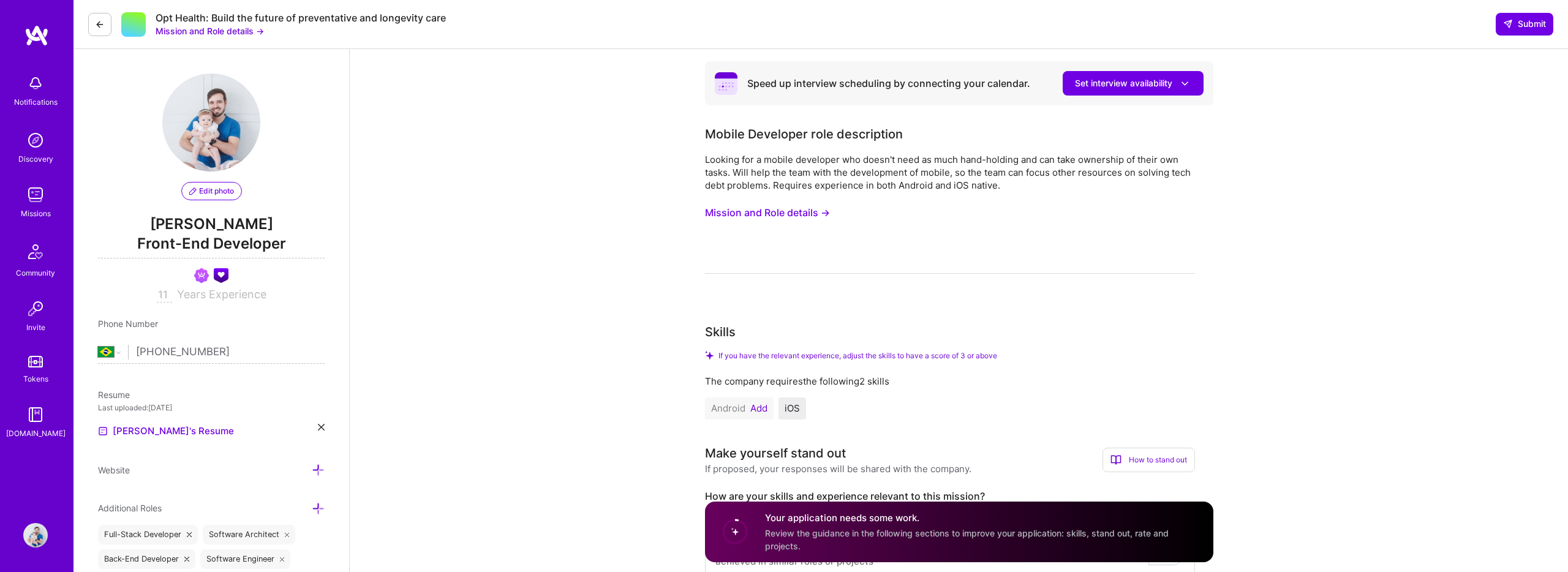
drag, startPoint x: 884, startPoint y: 173, endPoint x: 821, endPoint y: 163, distance: 63.8
click at [884, 173] on div "Looking for a mobile developer who doesn't need as much hand-holding and can ta…" at bounding box center [950, 172] width 490 height 38
click at [723, 159] on div "Looking for a mobile developer who doesn't need as much hand-holding and can ta…" at bounding box center [950, 172] width 490 height 38
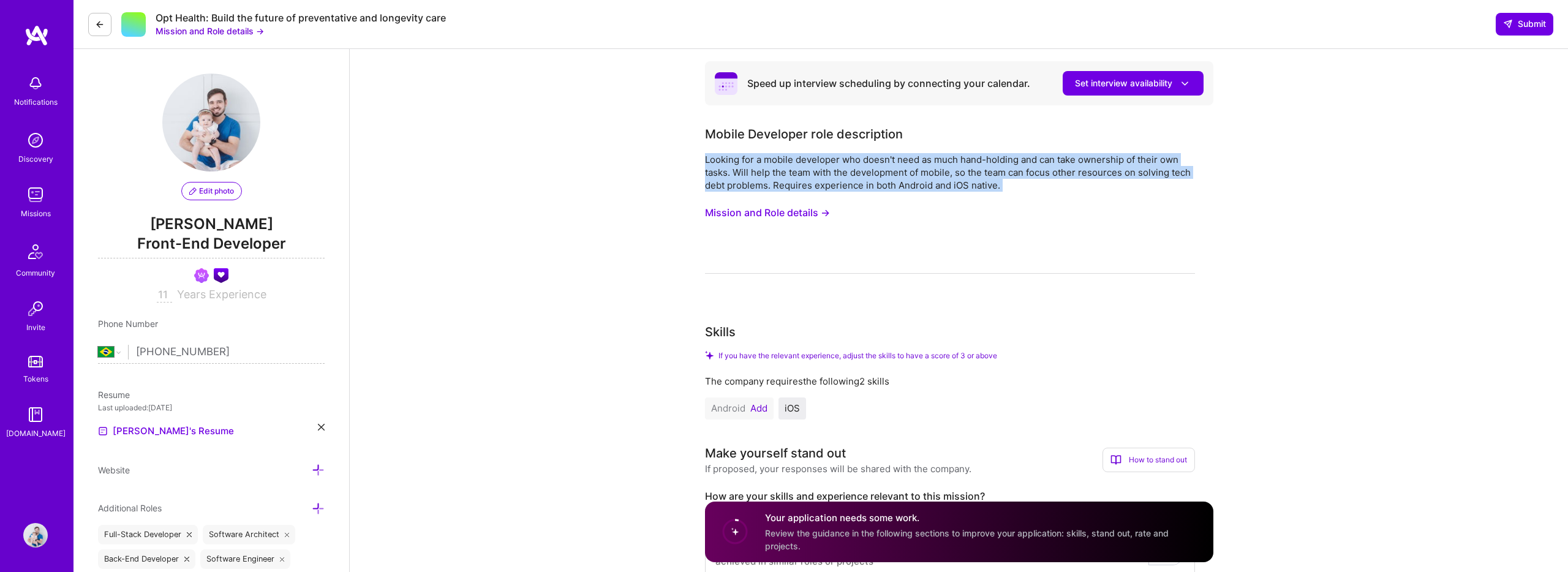
drag, startPoint x: 723, startPoint y: 159, endPoint x: 1117, endPoint y: 191, distance: 395.3
click at [1117, 191] on div "Looking for a mobile developer who doesn't need as much hand-holding and can ta…" at bounding box center [950, 214] width 490 height 121
click at [716, 214] on button "Mission and Role details →" at bounding box center [767, 213] width 125 height 23
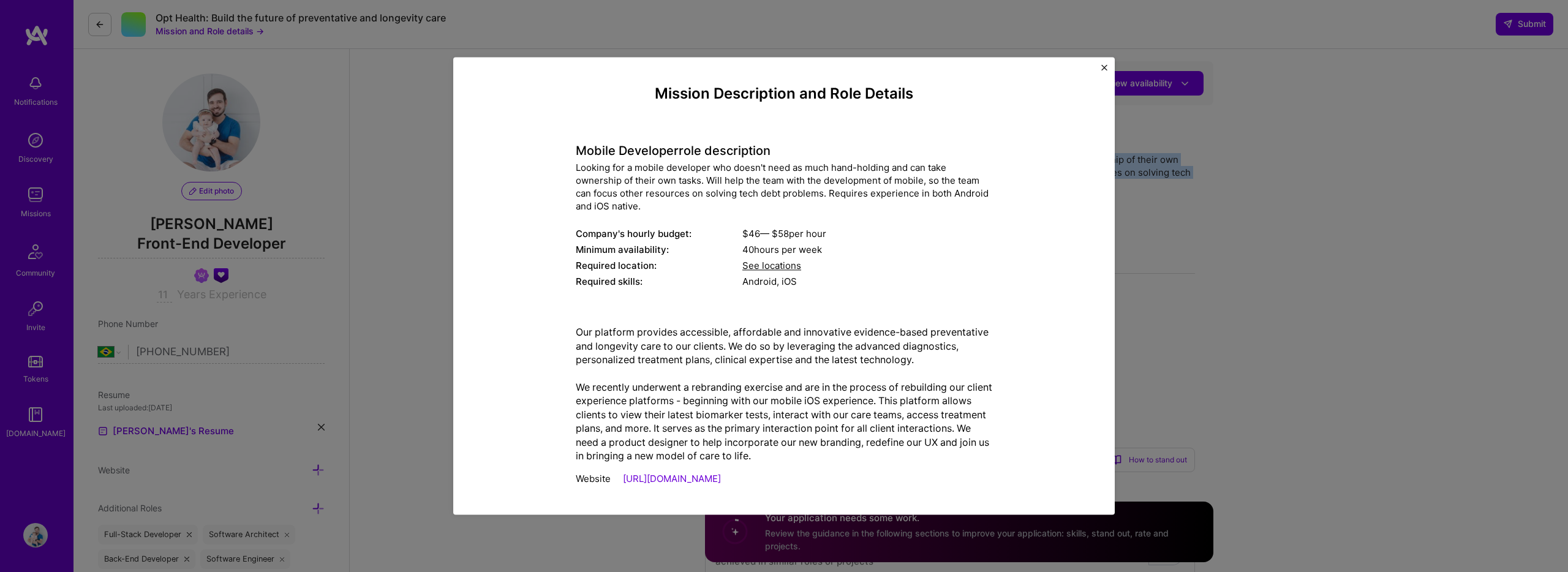
scroll to position [2, 0]
click at [1104, 65] on img "Close" at bounding box center [1104, 67] width 6 height 6
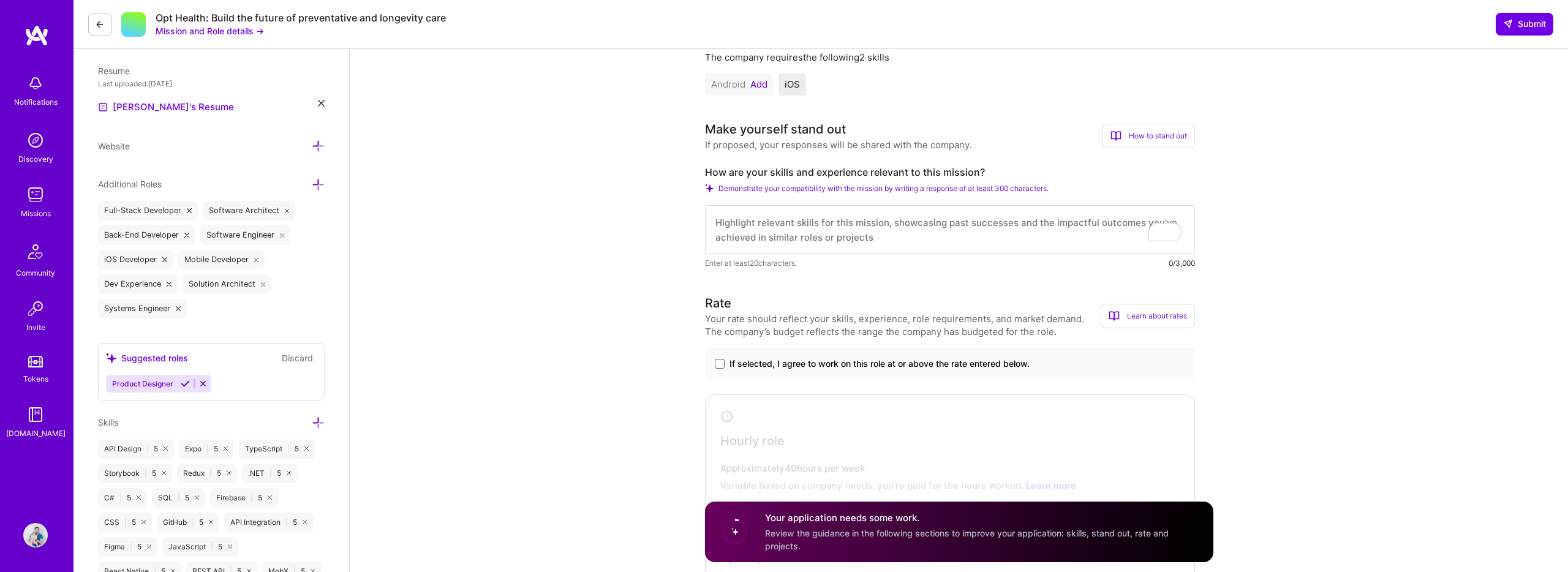
scroll to position [329, 0]
click at [731, 239] on textarea "To enrich screen reader interactions, please activate Accessibility in Grammarl…" at bounding box center [950, 224] width 490 height 49
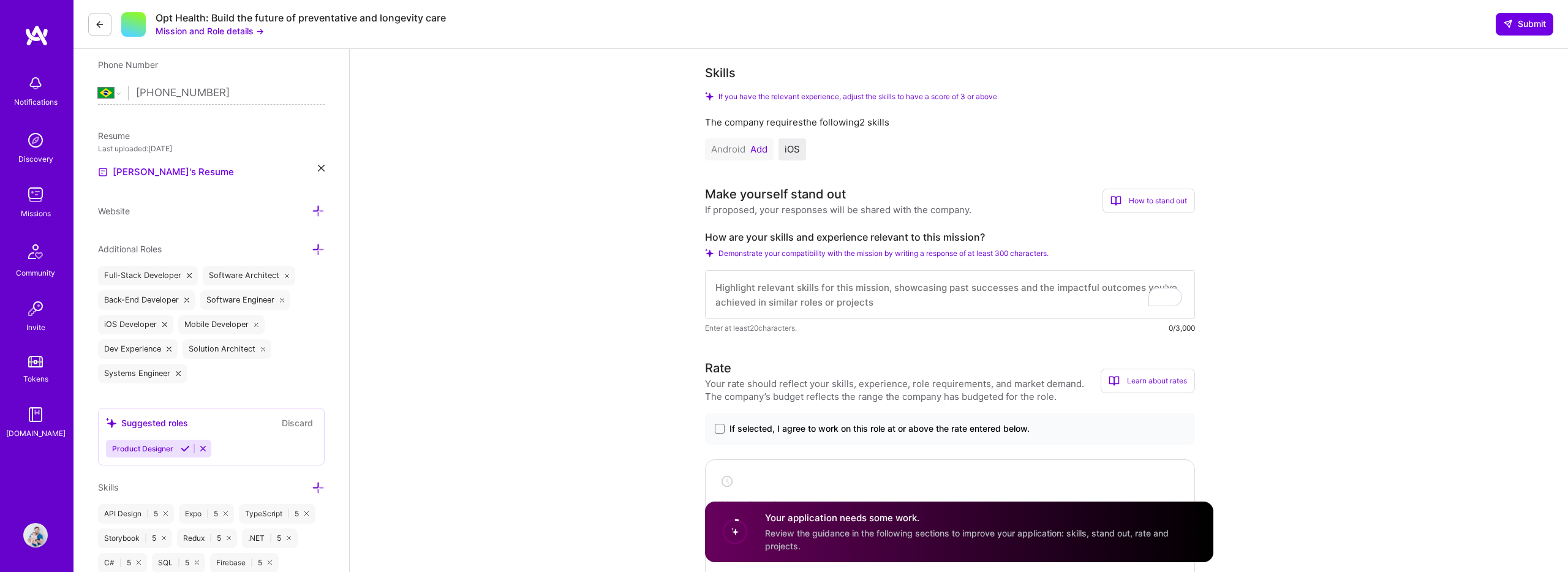
scroll to position [260, 0]
click at [335, 19] on div "Opt Health: Build the future of preventative and longevity care" at bounding box center [300, 18] width 290 height 13
click at [311, 16] on div "Opt Health: Build the future of preventative and longevity care" at bounding box center [300, 18] width 290 height 13
drag, startPoint x: 311, startPoint y: 16, endPoint x: 396, endPoint y: 18, distance: 85.0
click at [396, 18] on div "Opt Health: Build the future of preventative and longevity care" at bounding box center [300, 18] width 290 height 13
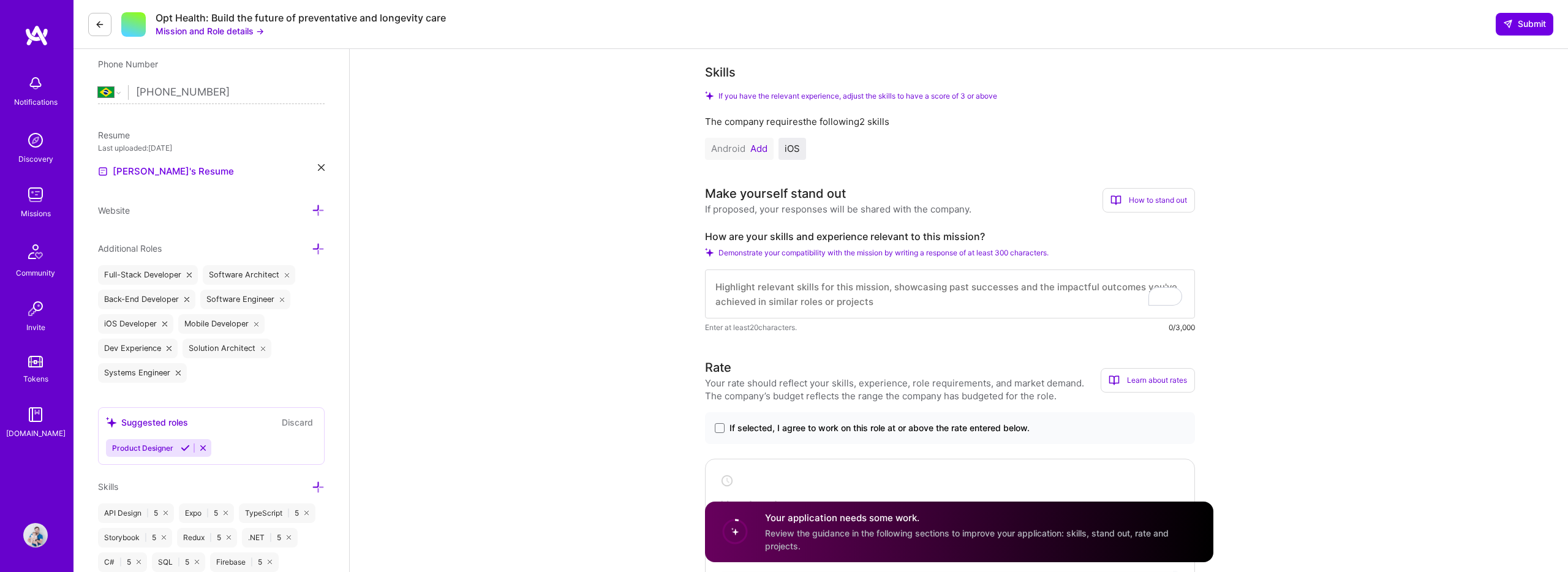
click at [430, 15] on div "Opt Health: Build the future of preventative and longevity care" at bounding box center [300, 18] width 290 height 13
click at [309, 20] on div "Opt Health: Build the future of preventative and longevity care" at bounding box center [300, 18] width 290 height 13
drag, startPoint x: 309, startPoint y: 20, endPoint x: 383, endPoint y: 18, distance: 74.0
click at [383, 18] on div "Opt Health: Build the future of preventative and longevity care" at bounding box center [300, 18] width 290 height 13
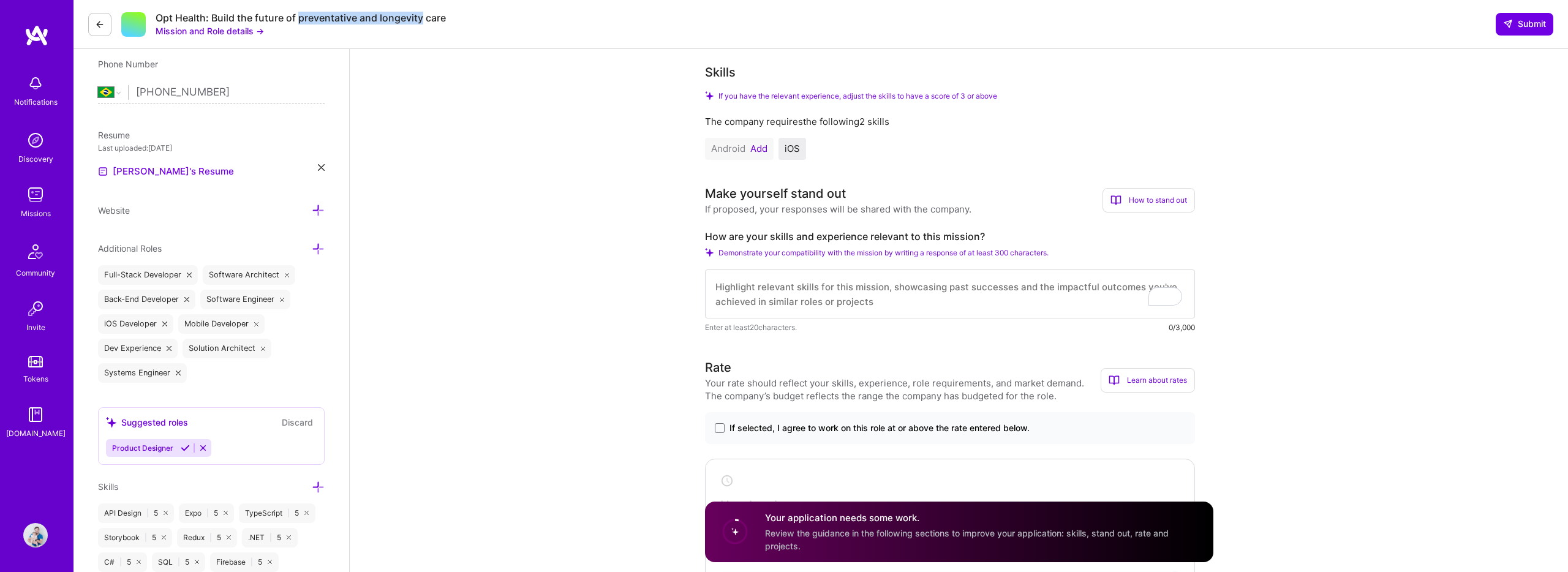
click at [383, 18] on div "Opt Health: Build the future of preventative and longevity care" at bounding box center [300, 18] width 290 height 13
click at [791, 204] on div "If proposed, your responses will be shared with the company." at bounding box center [838, 209] width 266 height 13
click at [860, 297] on textarea "To enrich screen reader interactions, please activate Accessibility in Grammarl…" at bounding box center [950, 294] width 490 height 49
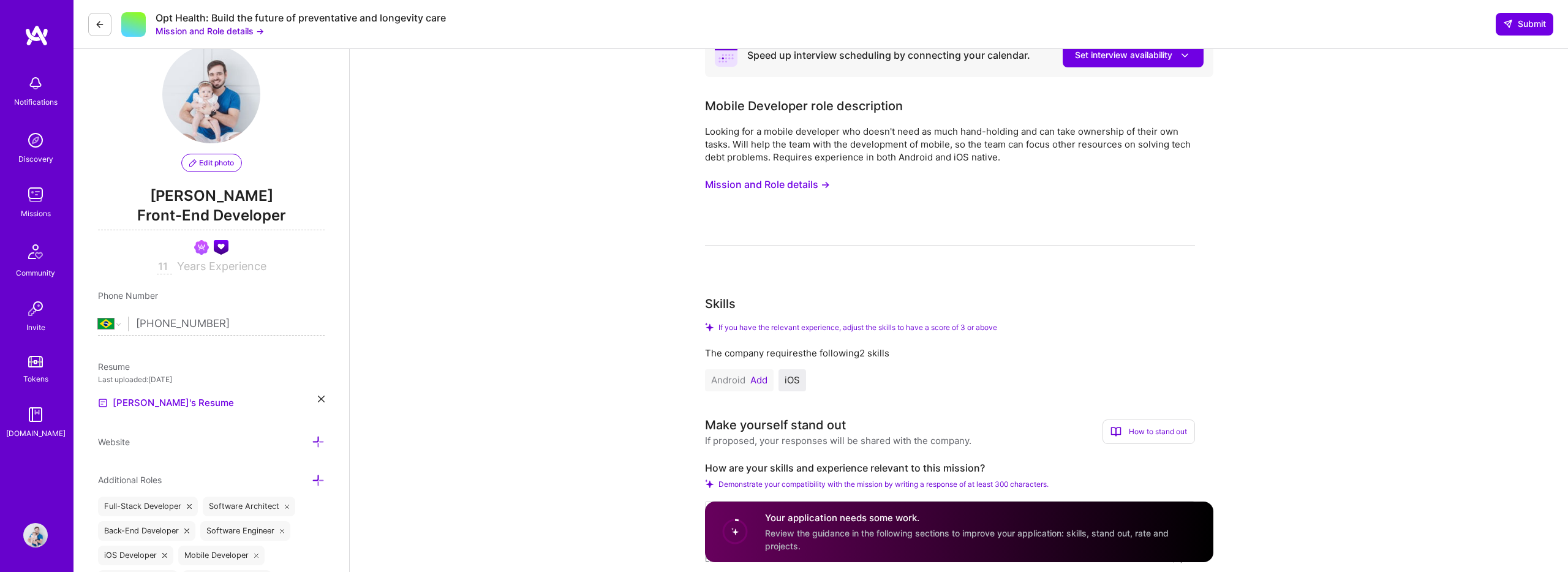
scroll to position [29, 0]
click at [794, 182] on button "Mission and Role details →" at bounding box center [767, 184] width 125 height 23
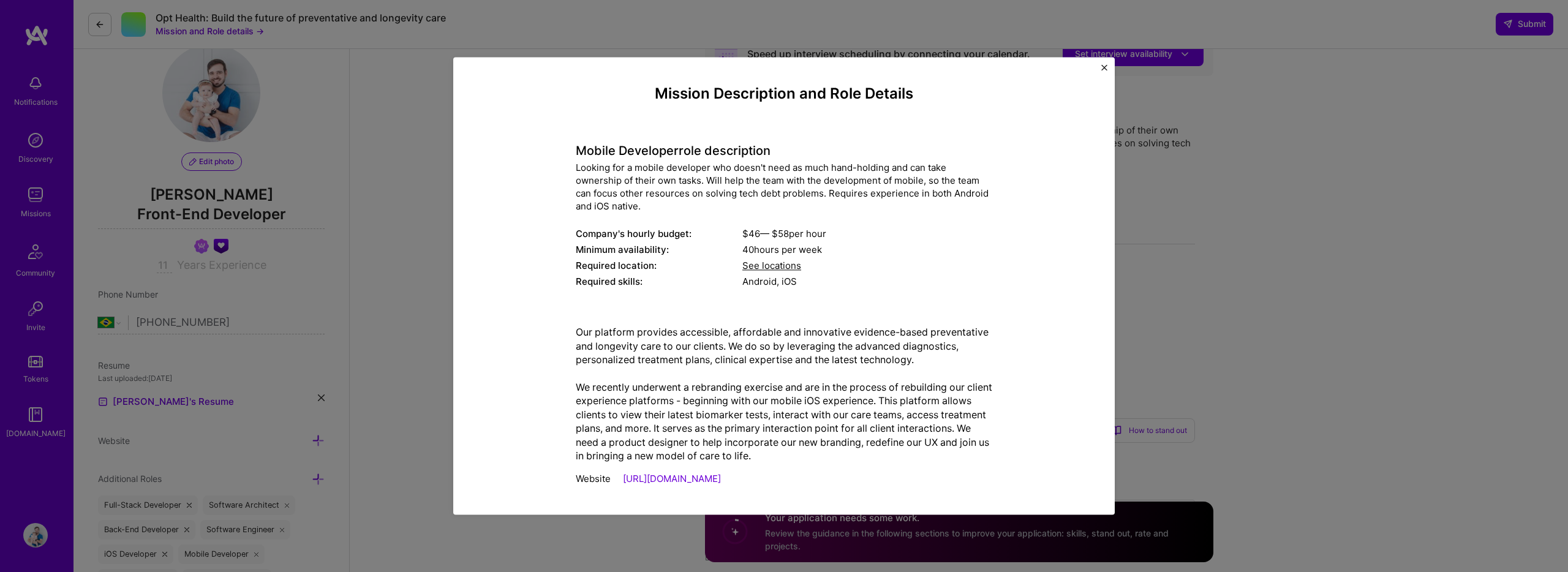
click at [603, 179] on div "Looking for a mobile developer who doesn't need as much hand-holding and can ta…" at bounding box center [784, 187] width 417 height 51
click at [843, 180] on div "Looking for a mobile developer who doesn't need as much hand-holding and can ta…" at bounding box center [784, 187] width 417 height 51
drag, startPoint x: 843, startPoint y: 180, endPoint x: 898, endPoint y: 180, distance: 55.0
click at [898, 180] on div "Looking for a mobile developer who doesn't need as much hand-holding and can ta…" at bounding box center [784, 187] width 417 height 51
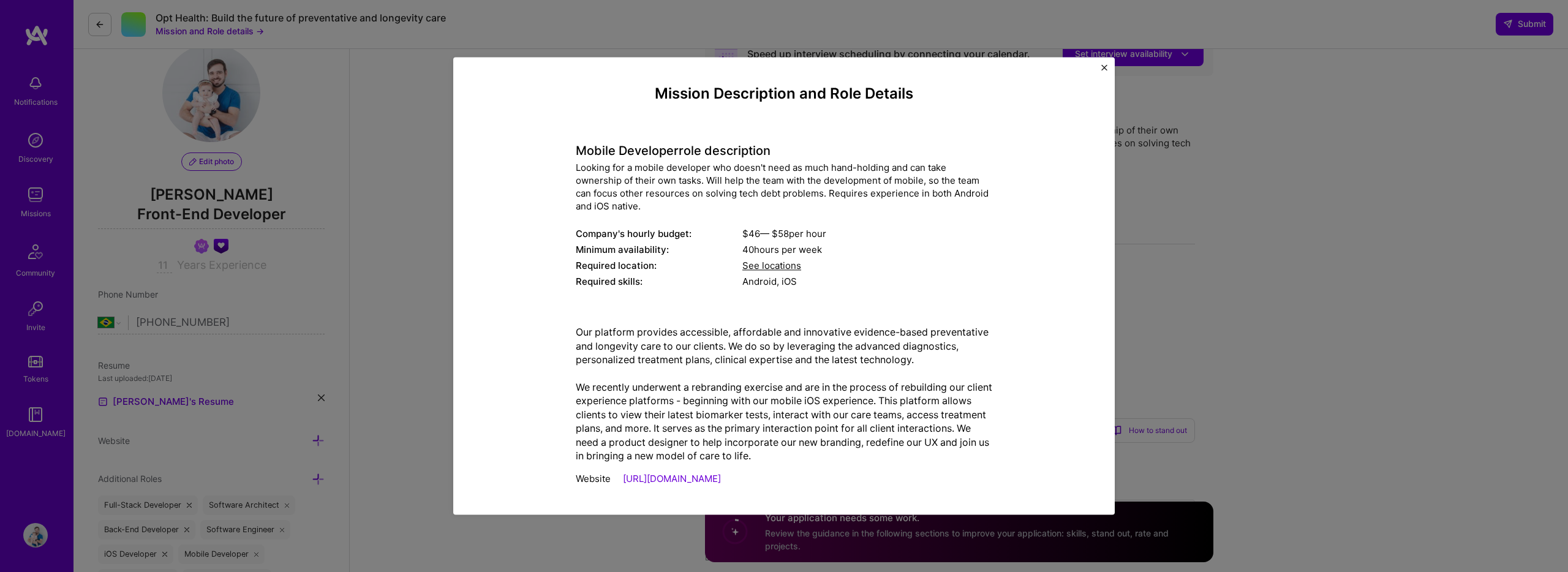
click at [593, 193] on div "Looking for a mobile developer who doesn't need as much hand-holding and can ta…" at bounding box center [784, 187] width 417 height 51
drag, startPoint x: 593, startPoint y: 193, endPoint x: 716, endPoint y: 192, distance: 123.0
click at [716, 192] on div "Looking for a mobile developer who doesn't need as much hand-holding and can ta…" at bounding box center [784, 187] width 417 height 51
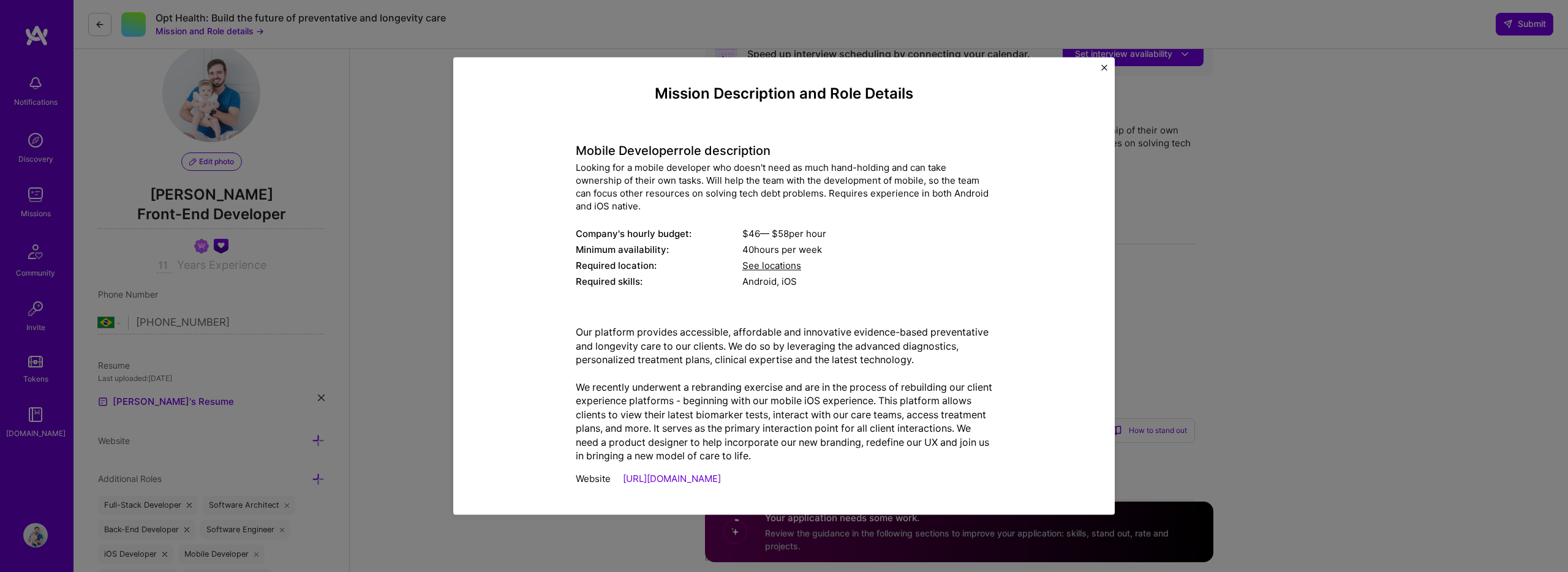
click at [715, 194] on div "Looking for a mobile developer who doesn't need as much hand-holding and can ta…" at bounding box center [784, 187] width 417 height 51
drag, startPoint x: 715, startPoint y: 194, endPoint x: 785, endPoint y: 194, distance: 70.0
click at [785, 194] on div "Looking for a mobile developer who doesn't need as much hand-holding and can ta…" at bounding box center [784, 187] width 417 height 51
click at [807, 197] on div "Looking for a mobile developer who doesn't need as much hand-holding and can ta…" at bounding box center [784, 187] width 417 height 51
drag, startPoint x: 807, startPoint y: 197, endPoint x: 726, endPoint y: 192, distance: 81.2
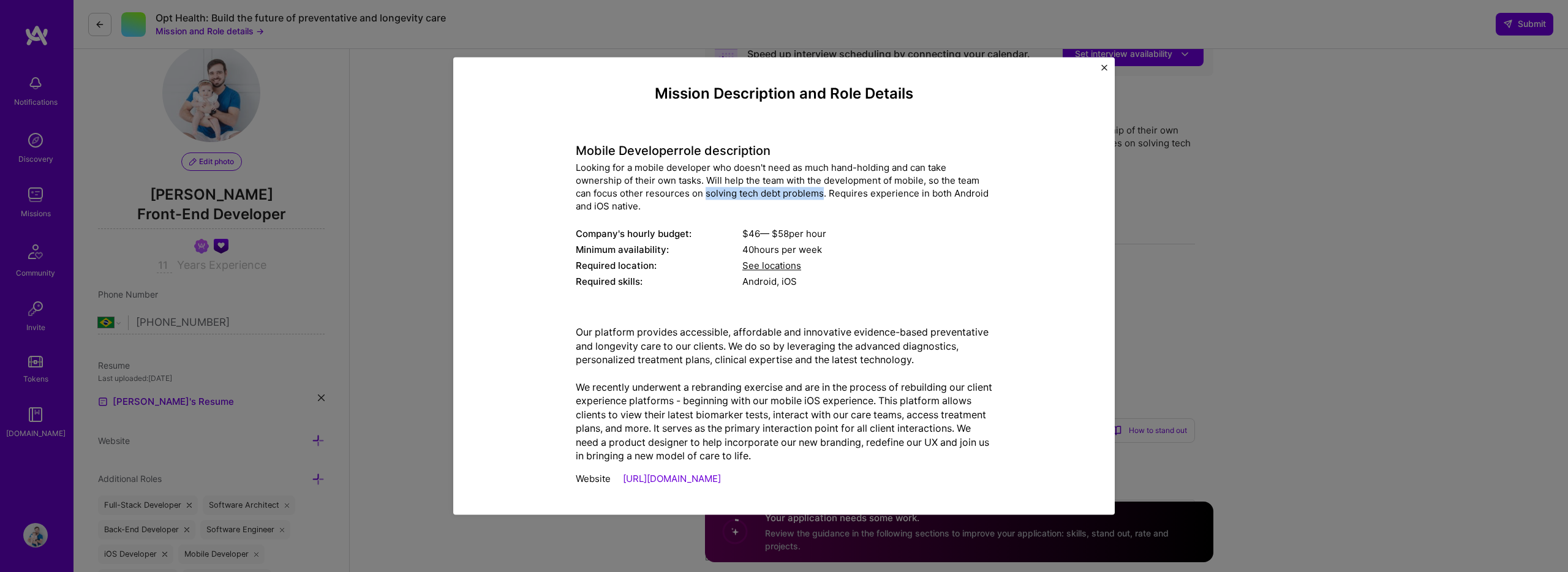
click at [722, 192] on div "Looking for a mobile developer who doesn't need as much hand-holding and can ta…" at bounding box center [784, 187] width 417 height 51
click at [743, 193] on div "Looking for a mobile developer who doesn't need as much hand-holding and can ta…" at bounding box center [784, 187] width 417 height 51
click at [972, 192] on div "Looking for a mobile developer who doesn't need as much hand-holding and can ta…" at bounding box center [784, 185] width 417 height 51
drag, startPoint x: 972, startPoint y: 192, endPoint x: 608, endPoint y: 204, distance: 364.2
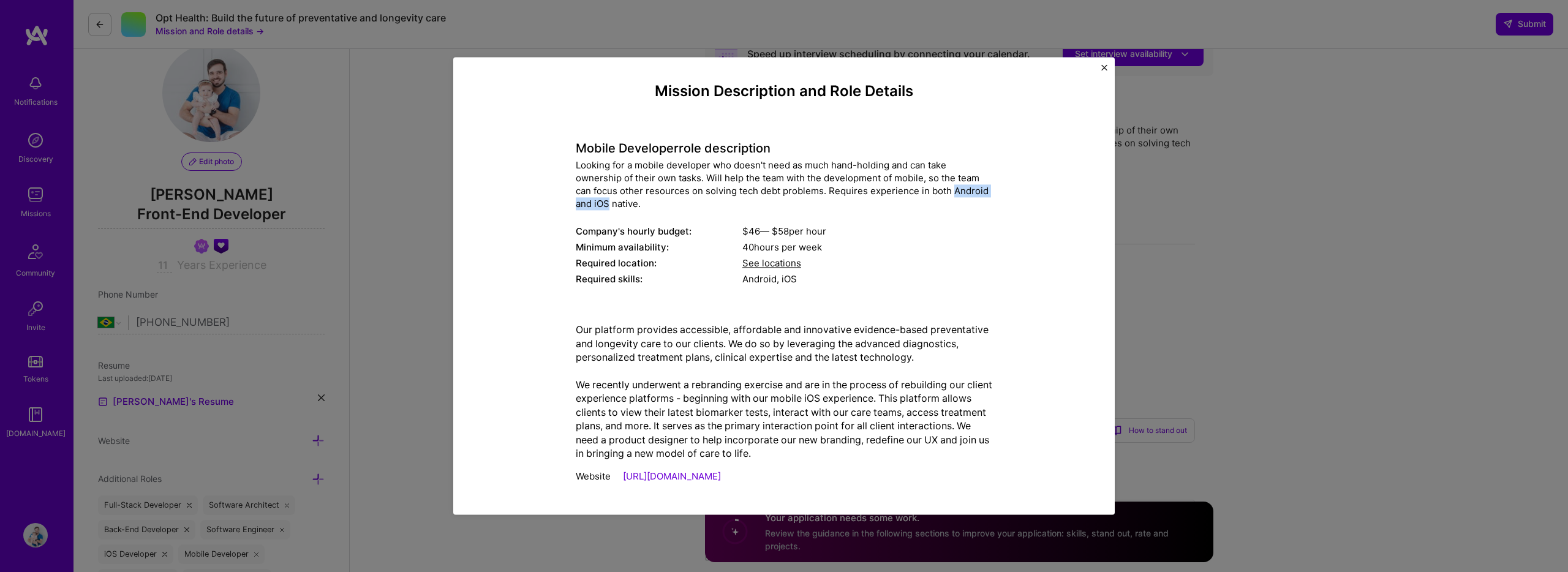
click at [607, 204] on div "Looking for a mobile developer who doesn't need as much hand-holding and can ta…" at bounding box center [784, 185] width 417 height 51
click at [624, 204] on div "Looking for a mobile developer who doesn't need as much hand-holding and can ta…" at bounding box center [784, 185] width 417 height 51
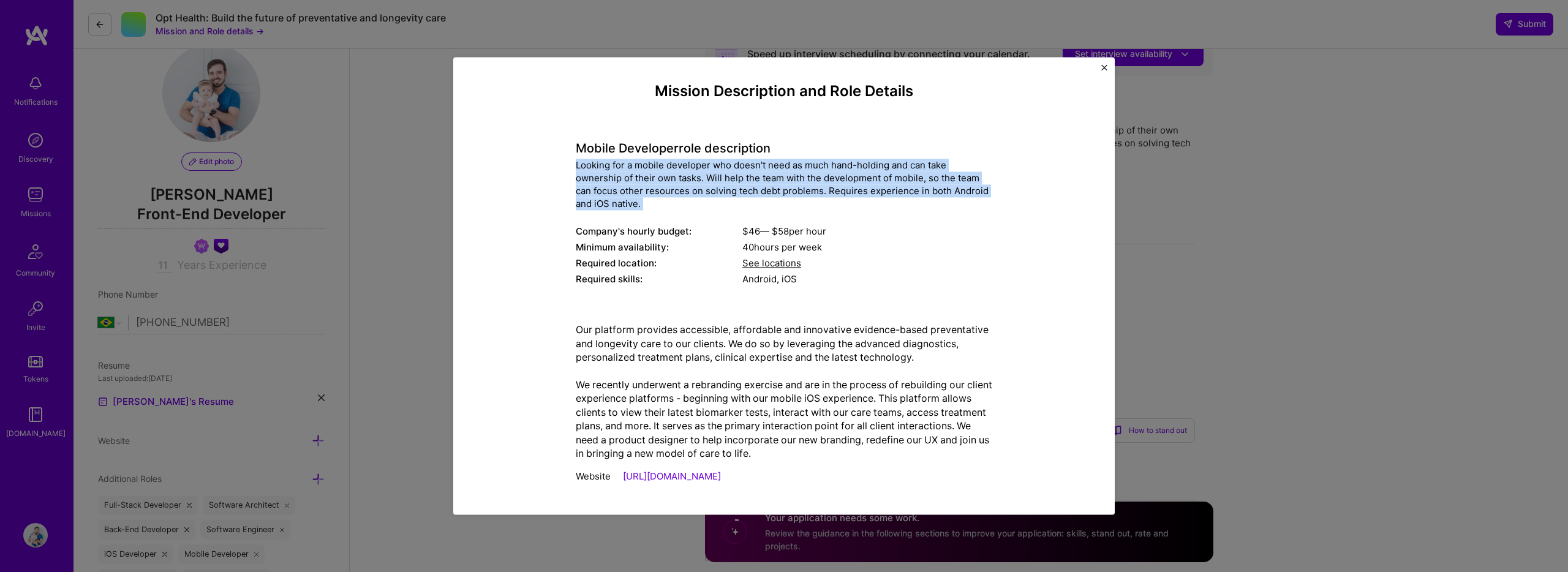
click at [624, 204] on div "Looking for a mobile developer who doesn't need as much hand-holding and can ta…" at bounding box center [784, 185] width 417 height 51
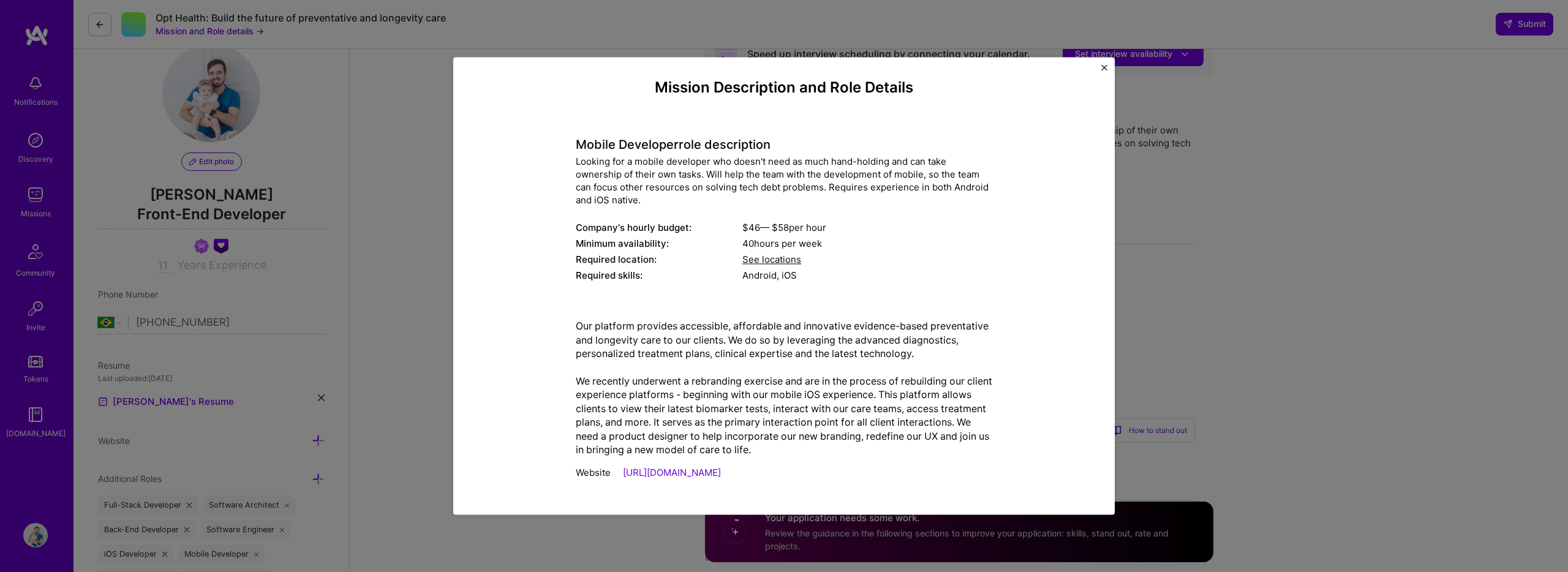
click at [708, 355] on p "Our platform provides accessible, affordable and innovative evidence-based prev…" at bounding box center [784, 387] width 417 height 137
click at [581, 409] on p "Our platform provides accessible, affordable and innovative evidence-based prev…" at bounding box center [784, 387] width 417 height 137
drag, startPoint x: 581, startPoint y: 409, endPoint x: 735, endPoint y: 411, distance: 154.0
click at [735, 411] on p "Our platform provides accessible, affordable and innovative evidence-based prev…" at bounding box center [784, 387] width 417 height 137
click at [793, 412] on p "Our platform provides accessible, affordable and innovative evidence-based prev…" at bounding box center [784, 387] width 417 height 137
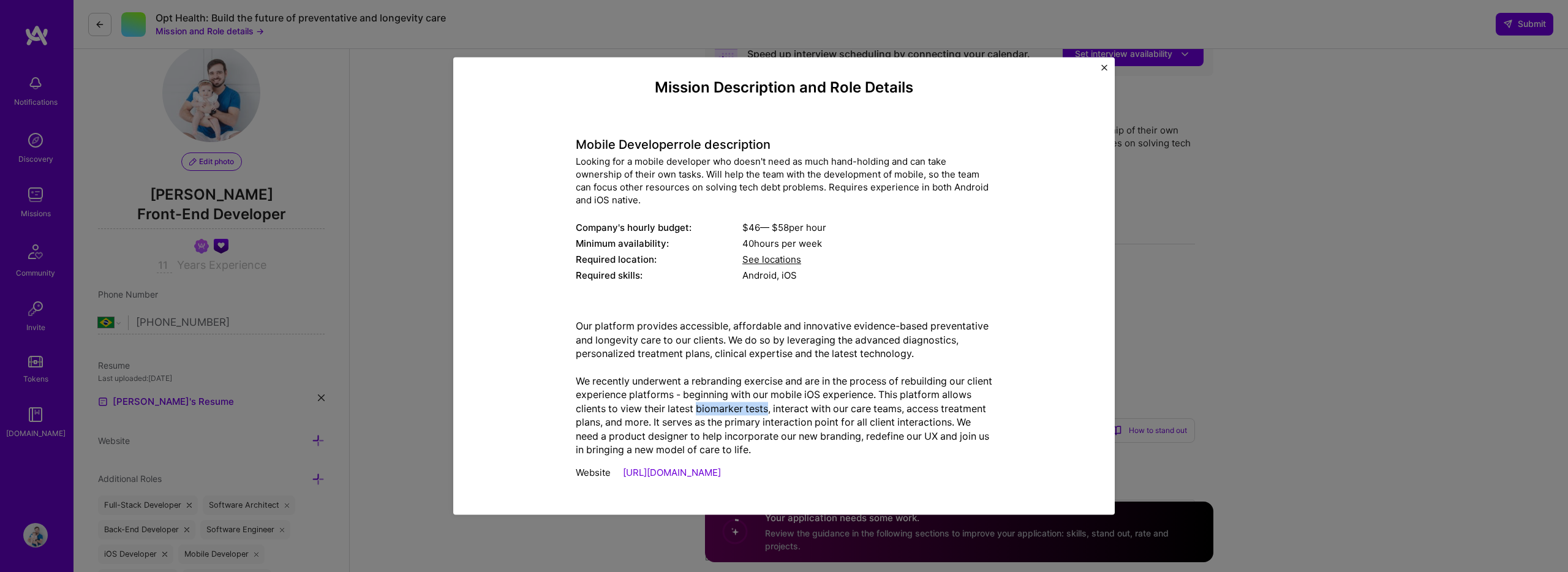
drag, startPoint x: 793, startPoint y: 411, endPoint x: 743, endPoint y: 407, distance: 50.2
click at [743, 407] on p "Our platform provides accessible, affordable and innovative evidence-based prev…" at bounding box center [784, 387] width 417 height 137
click at [807, 410] on p "Our platform provides accessible, affordable and innovative evidence-based prev…" at bounding box center [784, 387] width 417 height 137
click at [785, 408] on p "Our platform provides accessible, affordable and innovative evidence-based prev…" at bounding box center [784, 387] width 417 height 137
drag, startPoint x: 785, startPoint y: 408, endPoint x: 749, endPoint y: 407, distance: 36.0
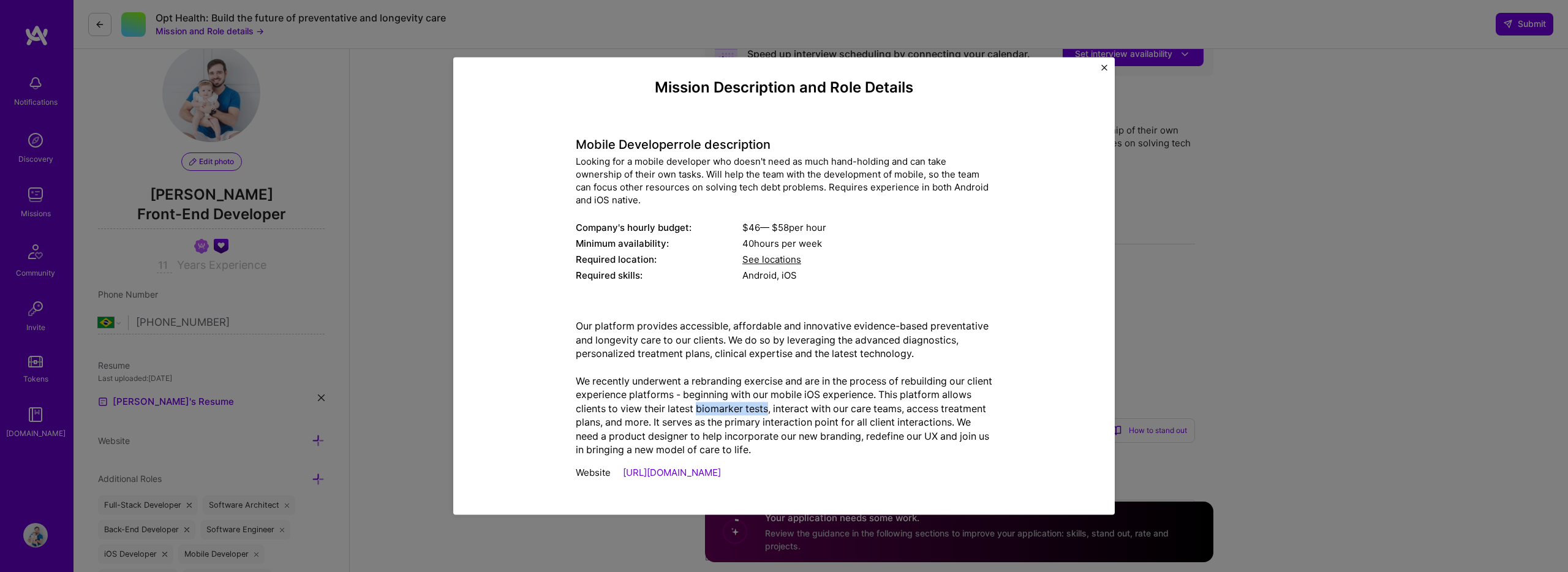
click at [749, 407] on p "Our platform provides accessible, affordable and innovative evidence-based prev…" at bounding box center [784, 387] width 417 height 137
click at [747, 413] on p "Our platform provides accessible, affordable and innovative evidence-based prev…" at bounding box center [784, 387] width 417 height 137
click at [893, 412] on p "Our platform provides accessible, affordable and innovative evidence-based prev…" at bounding box center [784, 387] width 417 height 137
drag, startPoint x: 893, startPoint y: 412, endPoint x: 909, endPoint y: 410, distance: 16.1
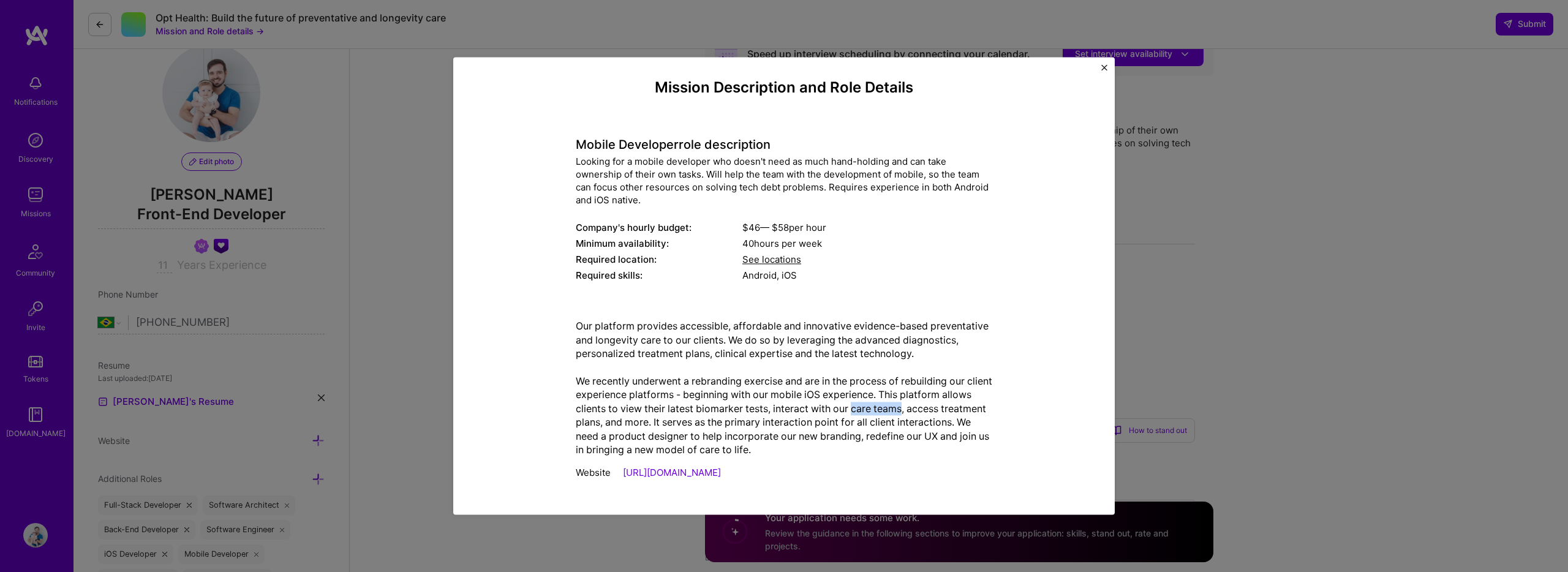
click at [909, 410] on p "Our platform provides accessible, affordable and innovative evidence-based prev…" at bounding box center [784, 387] width 417 height 137
click at [926, 414] on p "Our platform provides accessible, affordable and innovative evidence-based prev…" at bounding box center [784, 387] width 417 height 137
drag, startPoint x: 926, startPoint y: 414, endPoint x: 879, endPoint y: 407, distance: 47.5
click at [879, 407] on p "Our platform provides accessible, affordable and innovative evidence-based prev…" at bounding box center [784, 387] width 417 height 137
click at [896, 409] on p "Our platform provides accessible, affordable and innovative evidence-based prev…" at bounding box center [784, 387] width 417 height 137
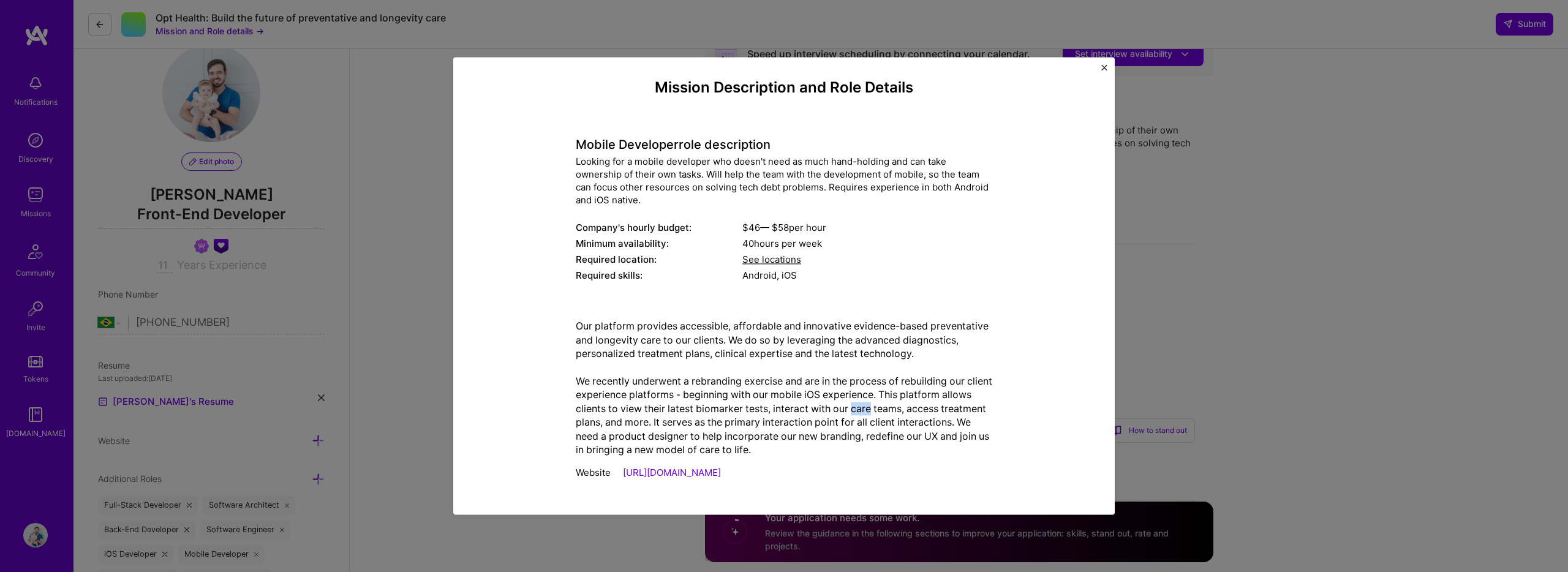
click at [896, 409] on p "Our platform provides accessible, affordable and innovative evidence-based prev…" at bounding box center [784, 387] width 417 height 137
click at [638, 427] on p "Our platform provides accessible, affordable and innovative evidence-based prev…" at bounding box center [784, 387] width 417 height 137
drag, startPoint x: 638, startPoint y: 427, endPoint x: 615, endPoint y: 424, distance: 23.2
click at [638, 427] on p "Our platform provides accessible, affordable and innovative evidence-based prev…" at bounding box center [784, 387] width 417 height 137
click at [586, 421] on p "Our platform provides accessible, affordable and innovative evidence-based prev…" at bounding box center [784, 387] width 417 height 137
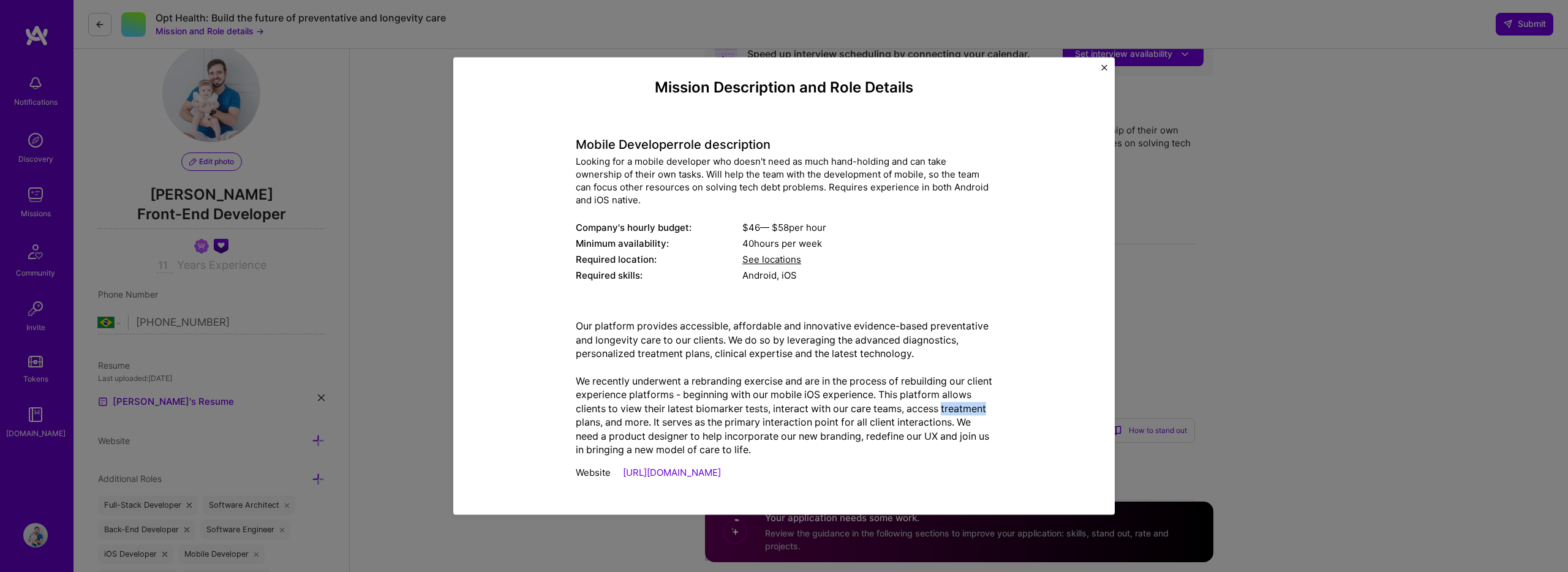
drag, startPoint x: 586, startPoint y: 421, endPoint x: 613, endPoint y: 421, distance: 27.0
click at [586, 421] on p "Our platform provides accessible, affordable and innovative evidence-based prev…" at bounding box center [784, 387] width 417 height 137
click at [684, 423] on p "Our platform provides accessible, affordable and innovative evidence-based prev…" at bounding box center [784, 387] width 417 height 137
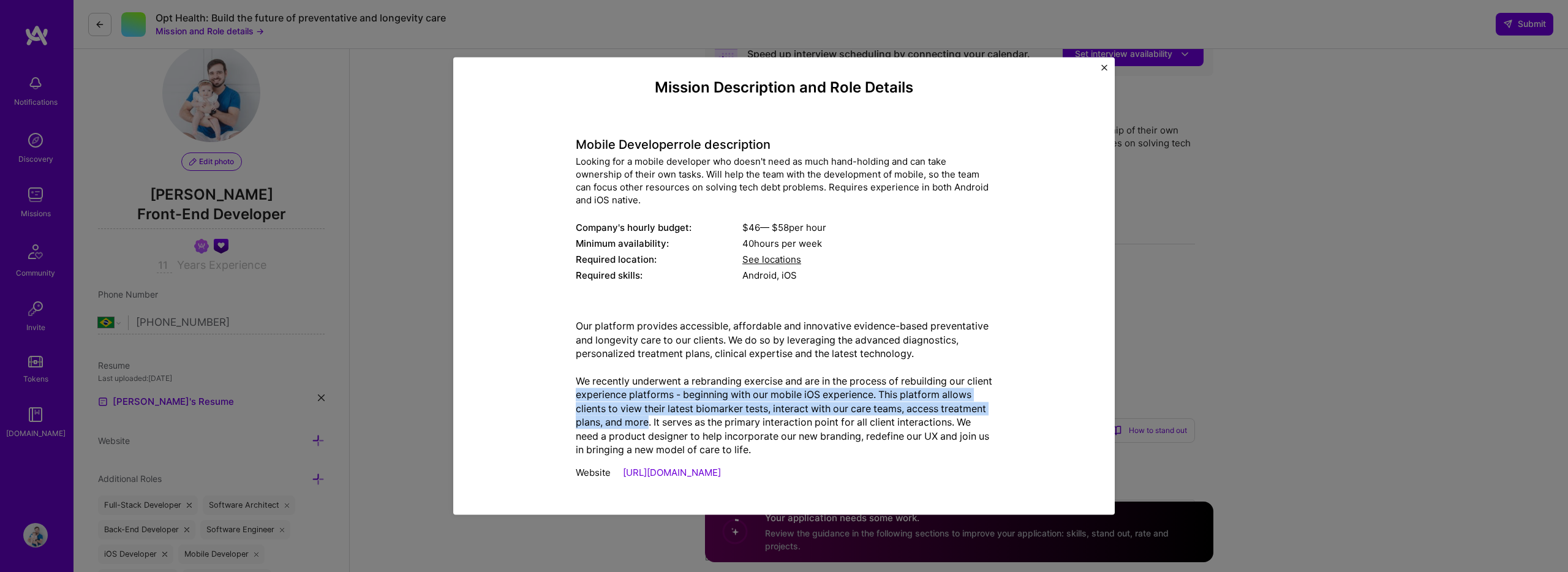
drag, startPoint x: 684, startPoint y: 423, endPoint x: 637, endPoint y: 399, distance: 52.8
click at [637, 399] on p "Our platform provides accessible, affordable and innovative evidence-based prev…" at bounding box center [784, 387] width 417 height 137
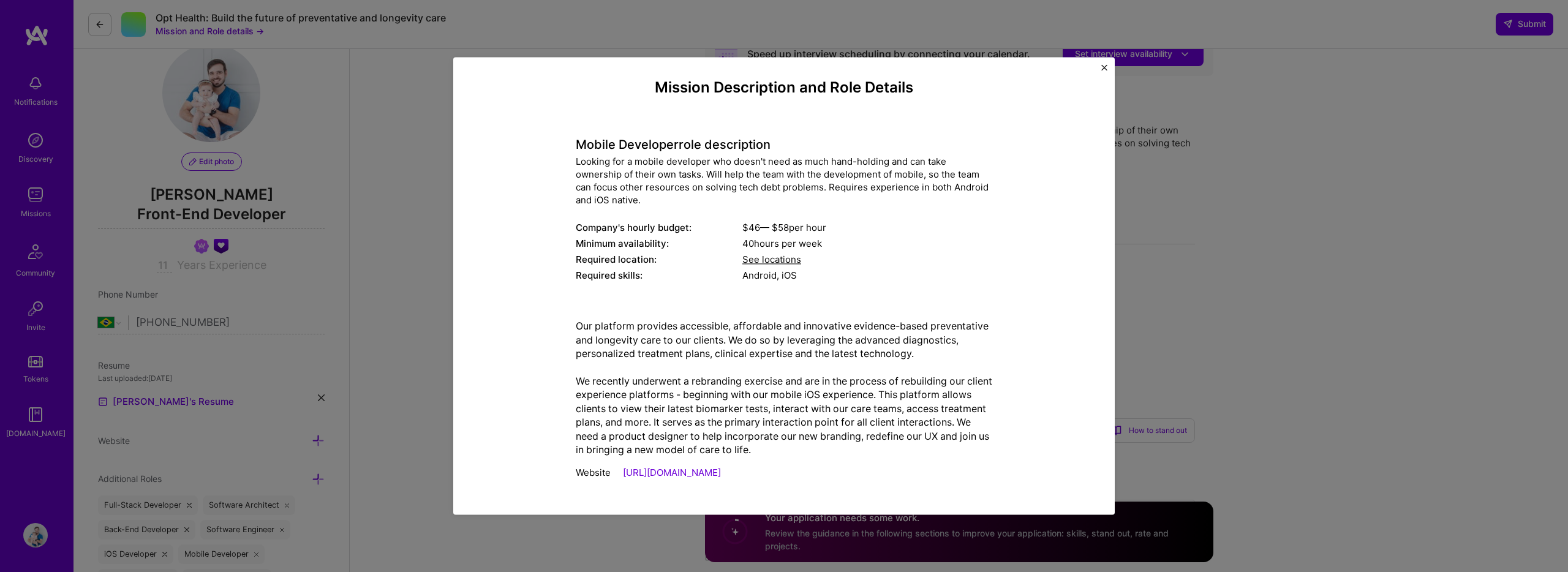
click at [680, 419] on p "Our platform provides accessible, affordable and innovative evidence-based prev…" at bounding box center [784, 387] width 417 height 137
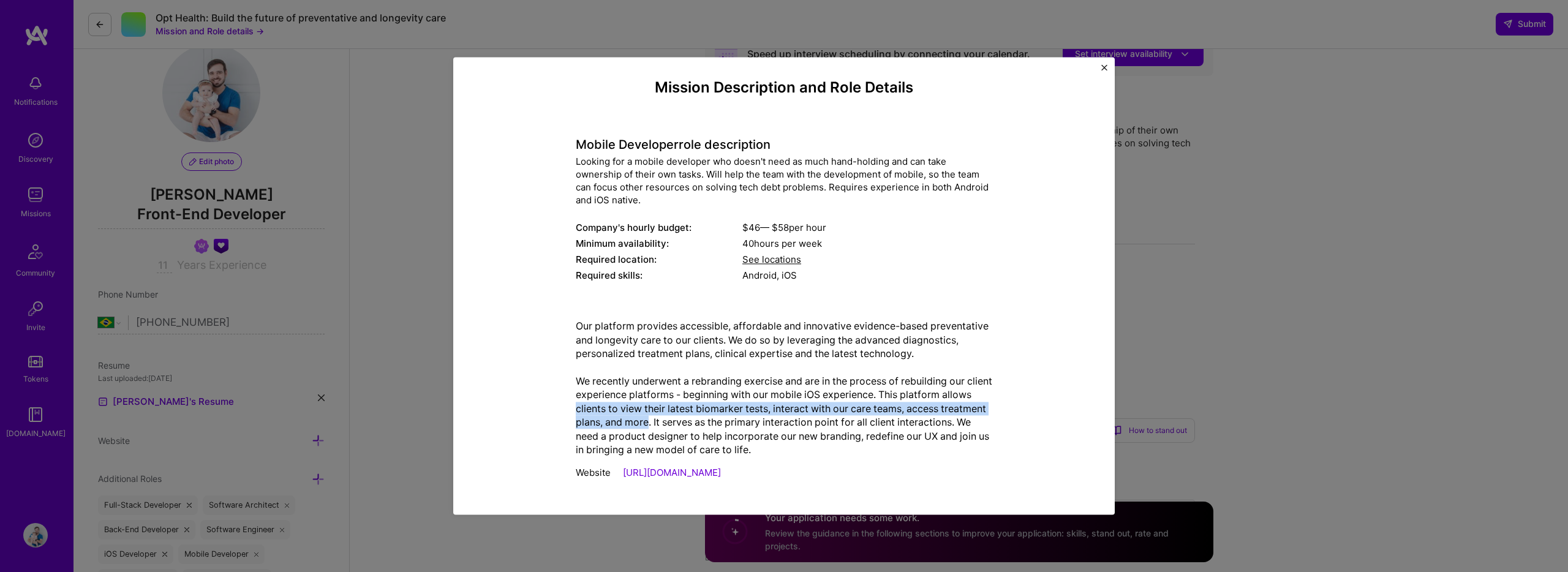
drag, startPoint x: 680, startPoint y: 419, endPoint x: 629, endPoint y: 409, distance: 52.0
click at [629, 409] on p "Our platform provides accessible, affordable and innovative evidence-based prev…" at bounding box center [784, 387] width 417 height 137
click at [658, 416] on p "Our platform provides accessible, affordable and innovative evidence-based prev…" at bounding box center [784, 387] width 417 height 137
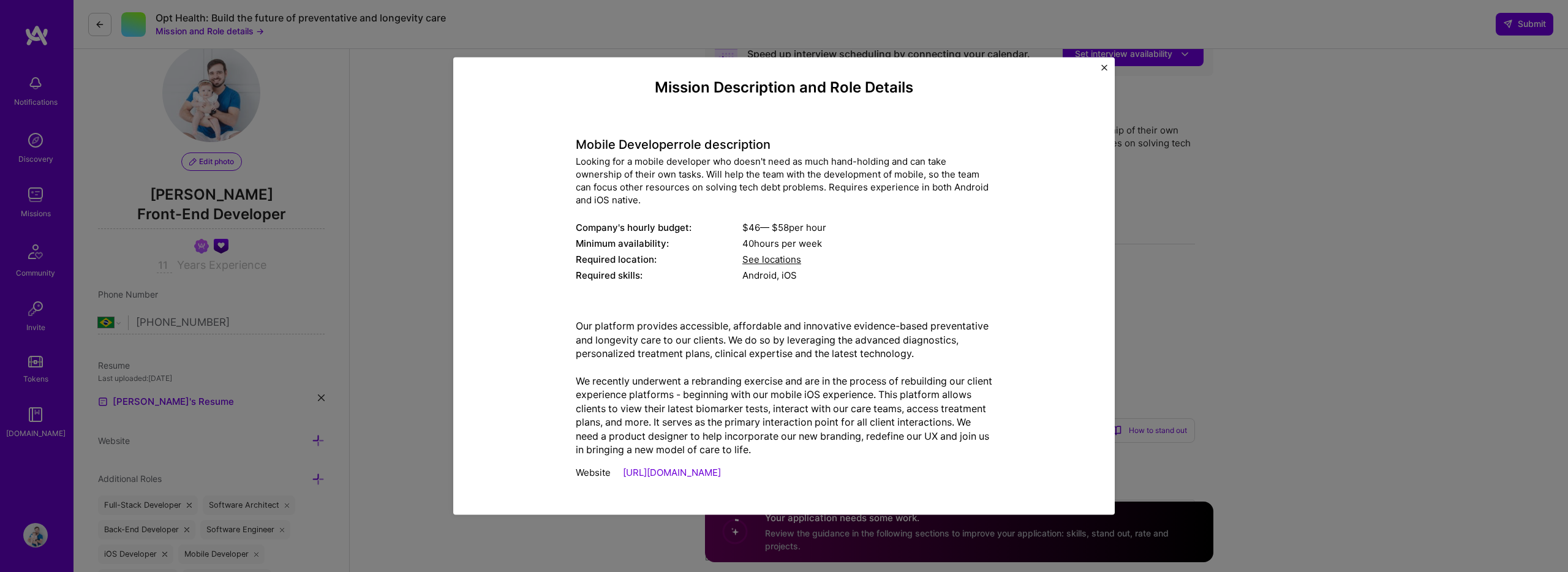
click at [833, 427] on p "Our platform provides accessible, affordable and innovative evidence-based prev…" at bounding box center [784, 387] width 417 height 137
click at [1106, 71] on button "Close" at bounding box center [1104, 71] width 6 height 13
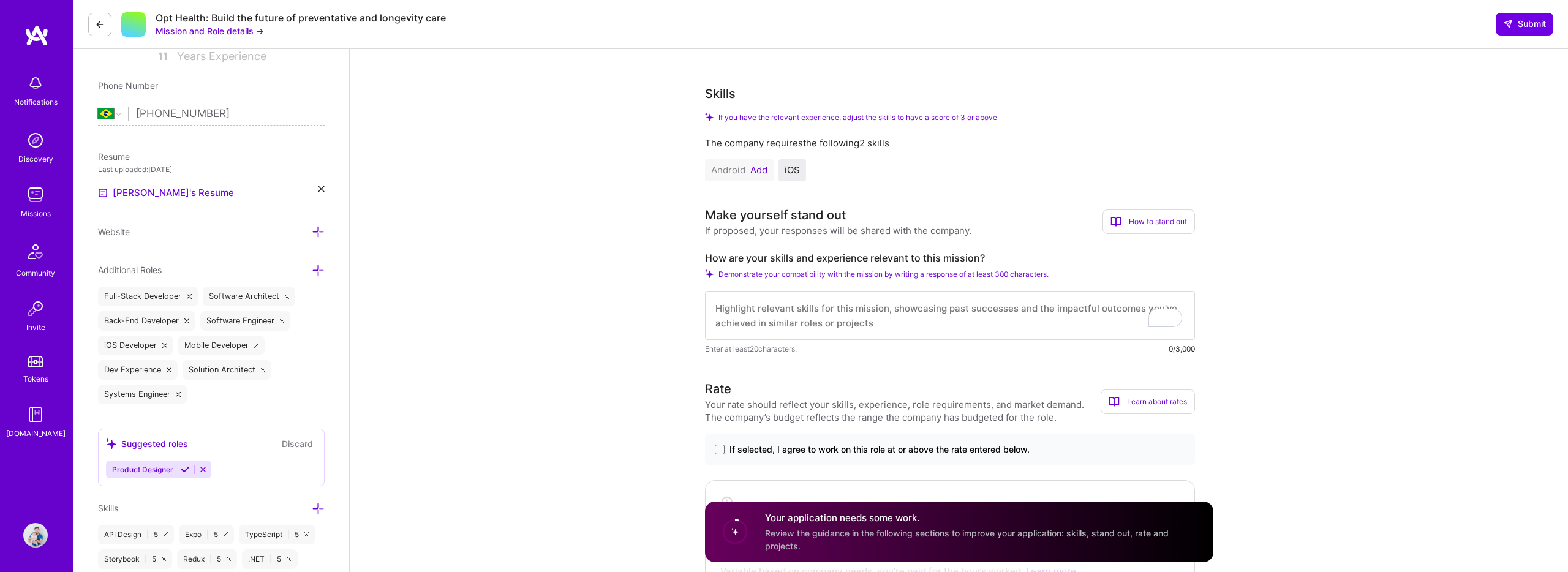
scroll to position [247, 0]
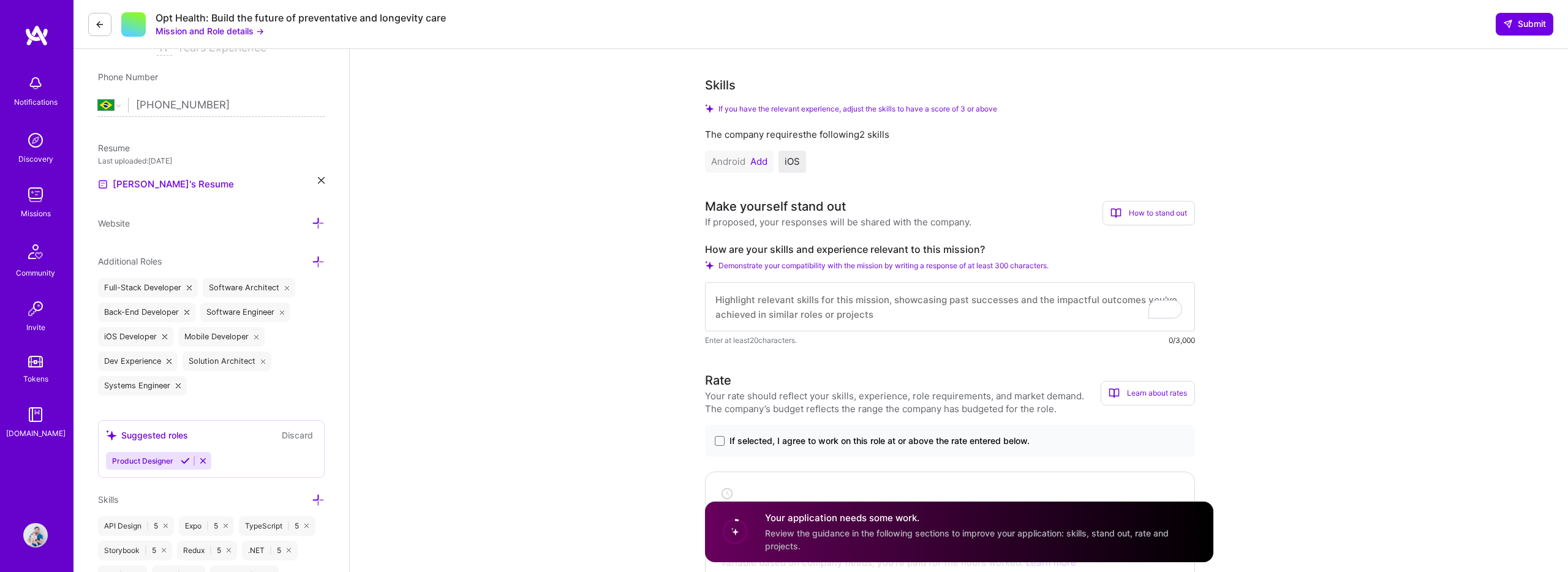
click at [814, 312] on textarea "To enrich screen reader interactions, please activate Accessibility in Grammarl…" at bounding box center [950, 307] width 490 height 49
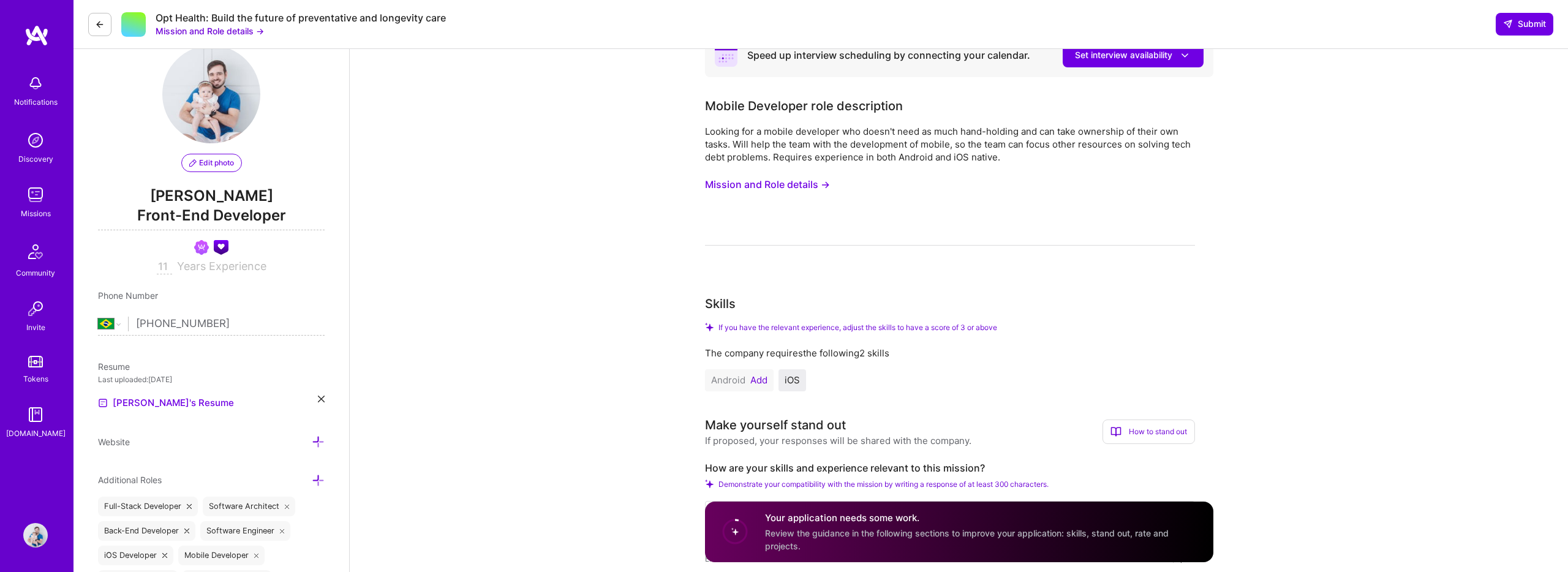
scroll to position [26, 0]
click at [764, 153] on div "Looking for a mobile developer who doesn't need as much hand-holding and can ta…" at bounding box center [950, 147] width 490 height 38
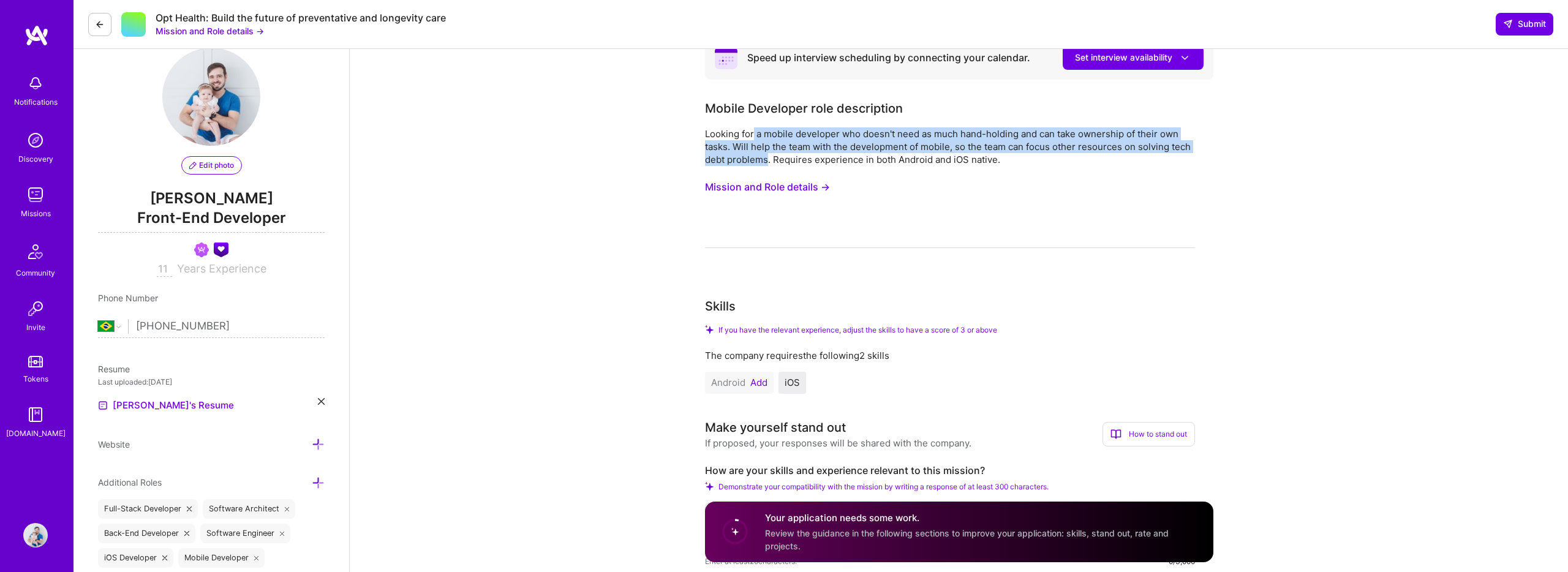
drag, startPoint x: 764, startPoint y: 153, endPoint x: 754, endPoint y: 128, distance: 26.9
click at [754, 128] on div "Looking for a mobile developer who doesn't need as much hand-holding and can ta…" at bounding box center [950, 147] width 490 height 38
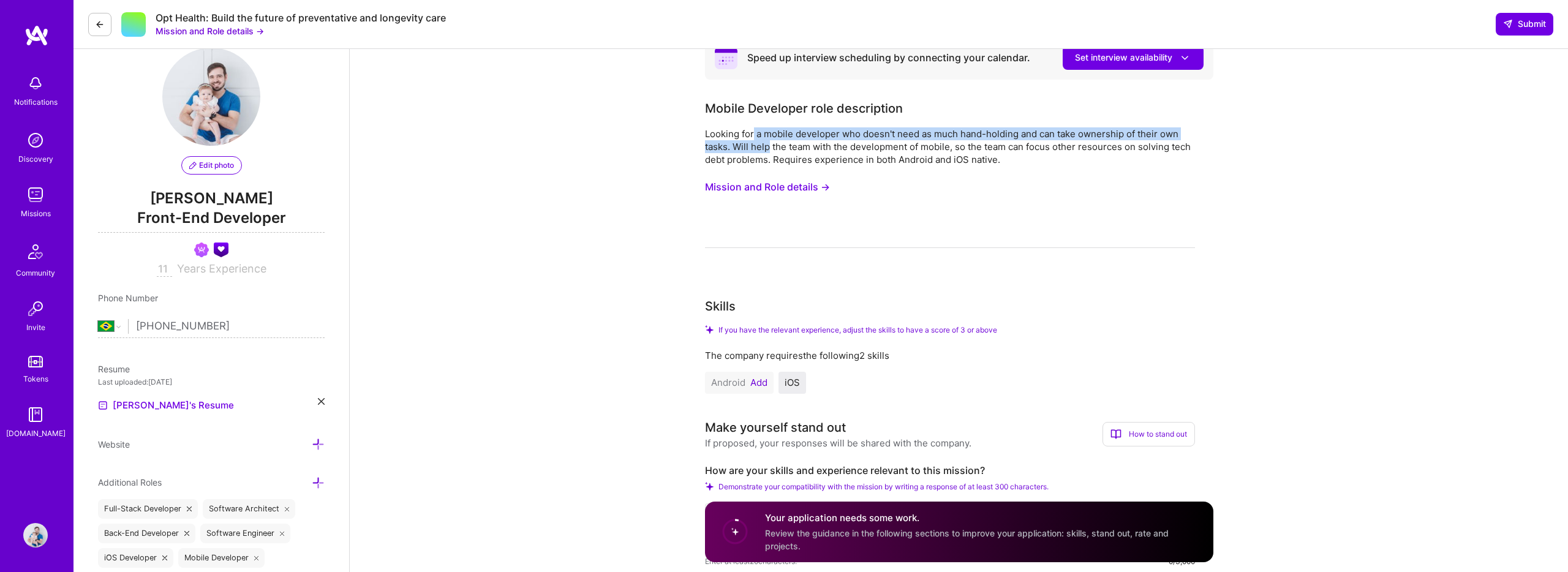
drag, startPoint x: 754, startPoint y: 128, endPoint x: 756, endPoint y: 145, distance: 17.1
click at [756, 145] on div "Looking for a mobile developer who doesn't need as much hand-holding and can ta…" at bounding box center [950, 147] width 490 height 38
click at [757, 145] on div "Looking for a mobile developer who doesn't need as much hand-holding and can ta…" at bounding box center [950, 147] width 490 height 38
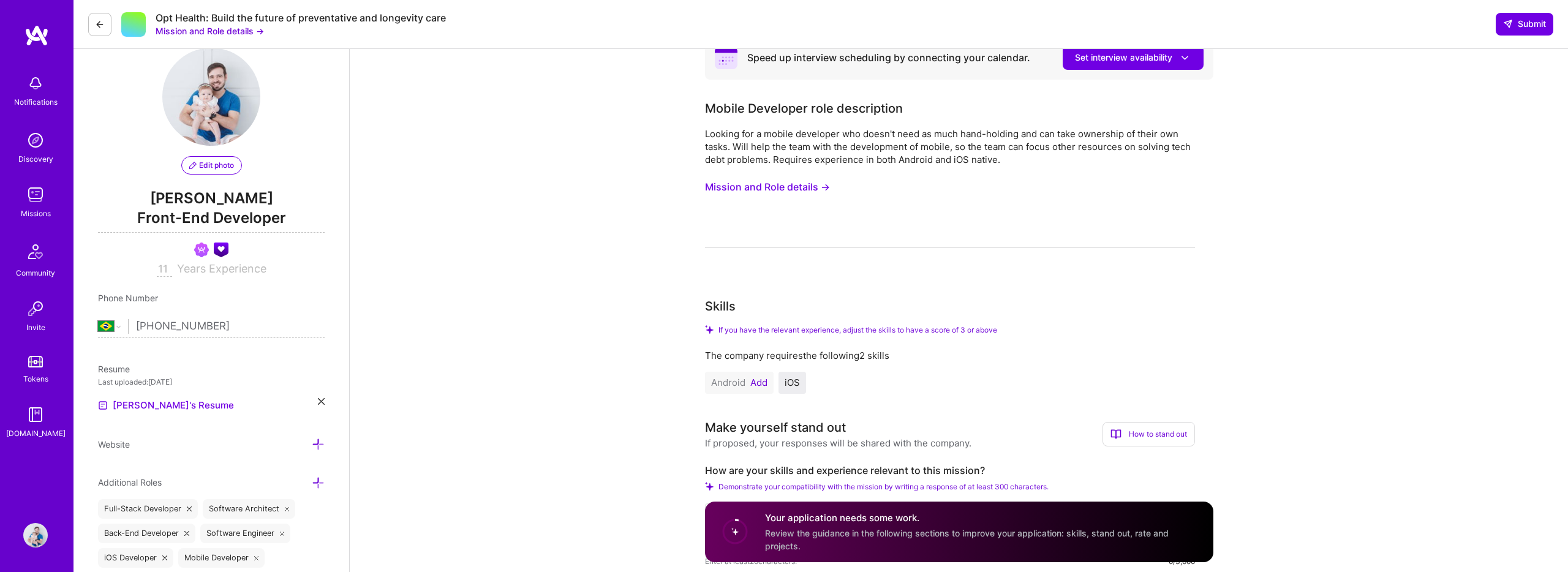
click at [232, 33] on button "Mission and Role details →" at bounding box center [209, 31] width 109 height 13
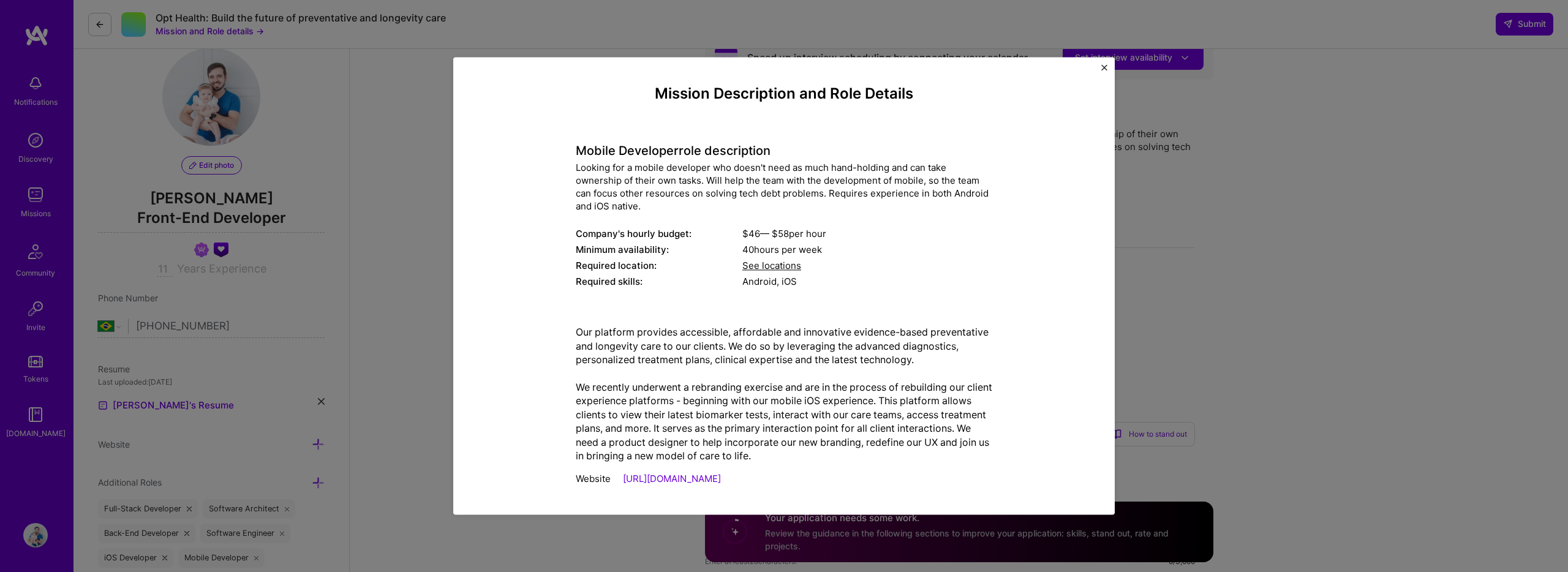
click at [1111, 65] on div "Mission Description and Role Details Mobile Developer role description Looking …" at bounding box center [784, 285] width 662 height 458
click at [1104, 63] on div "Mission Description and Role Details Mobile Developer role description Looking …" at bounding box center [784, 285] width 662 height 458
click at [1104, 71] on button "Close" at bounding box center [1104, 71] width 6 height 13
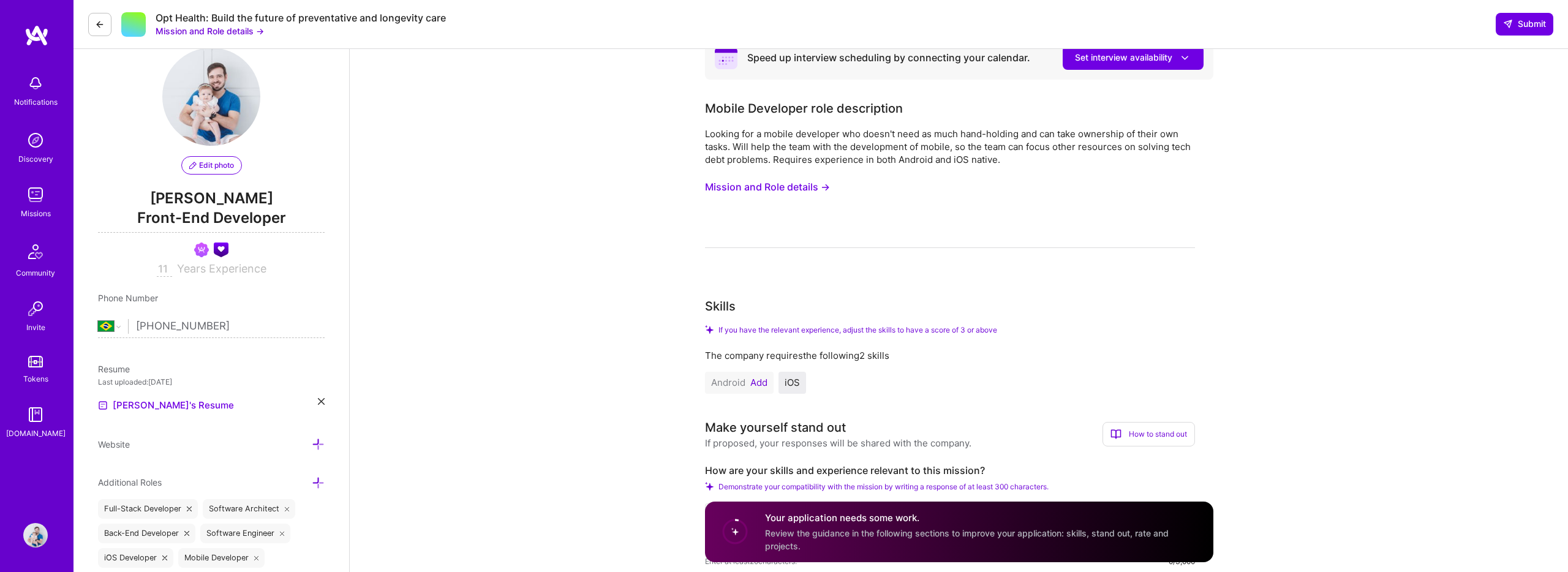
click at [764, 188] on button "Mission and Role details →" at bounding box center [767, 187] width 125 height 23
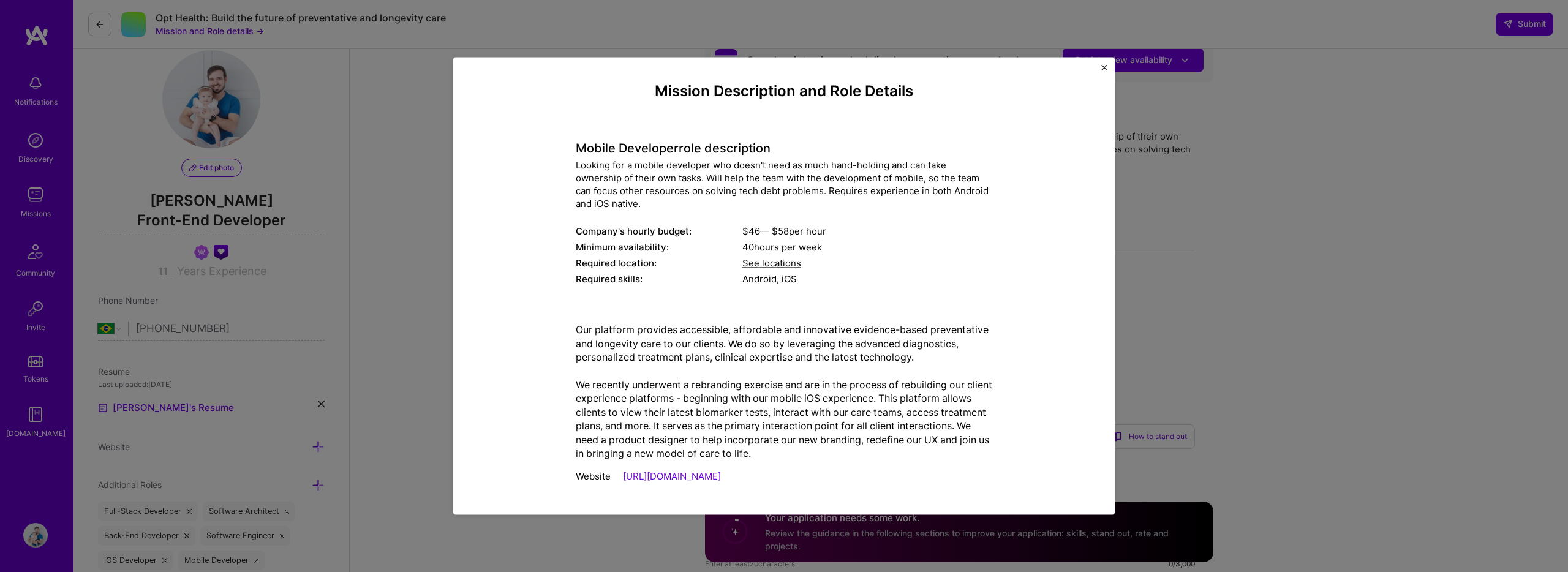
scroll to position [6, 0]
click at [1105, 70] on img "Close" at bounding box center [1104, 67] width 6 height 6
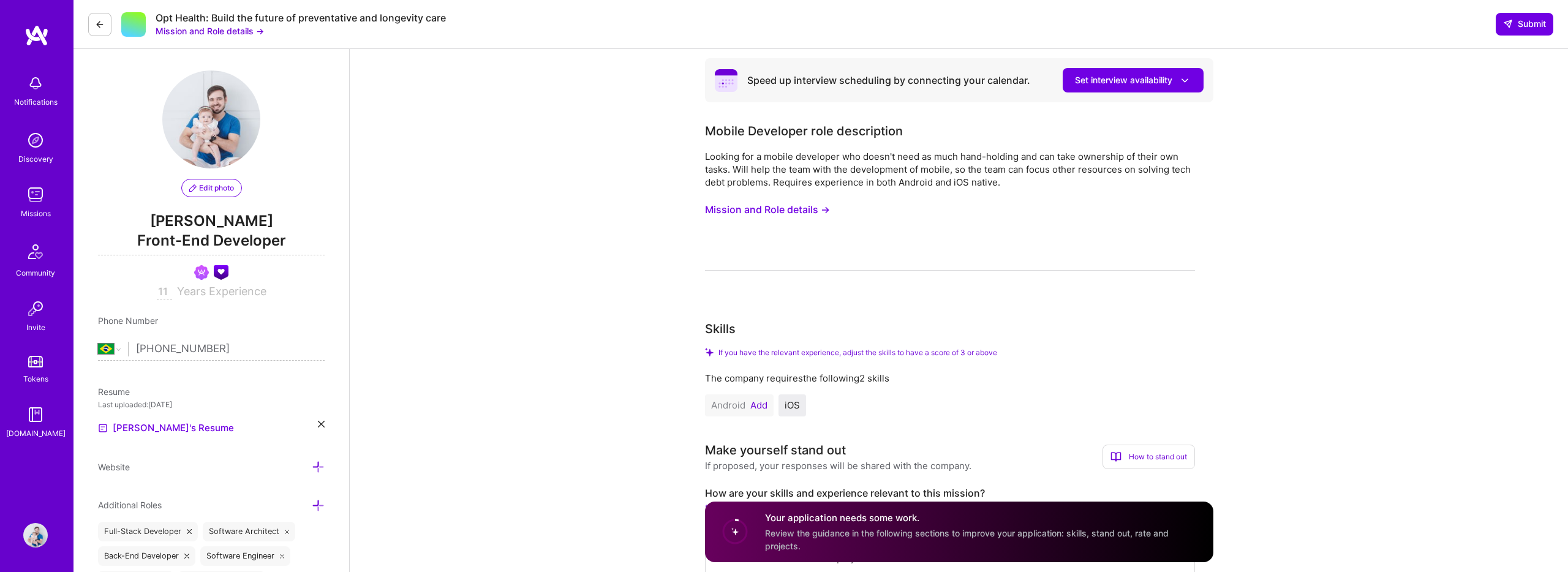
scroll to position [31, 0]
